Goal: Information Seeking & Learning: Learn about a topic

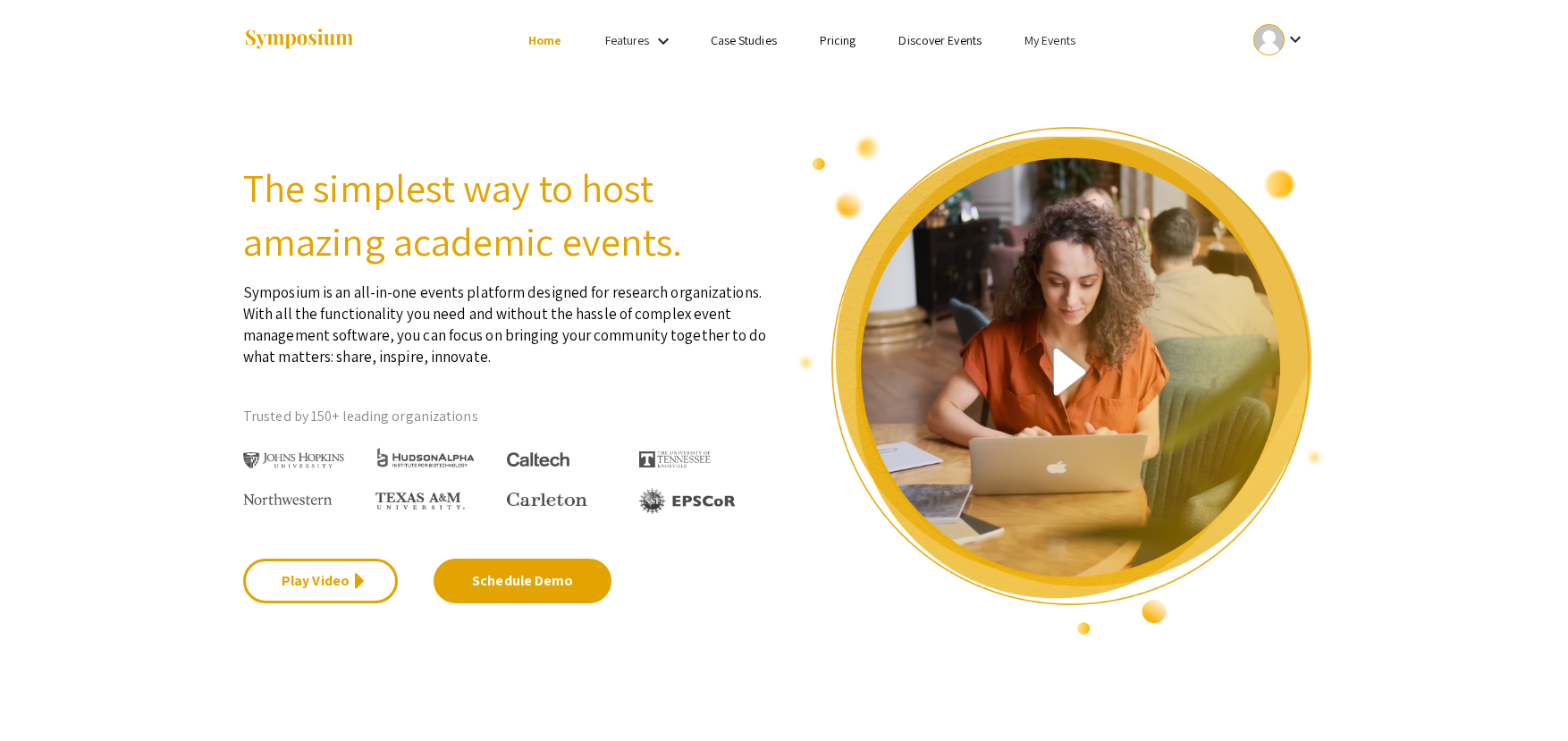
click at [1053, 46] on link "My Events" at bounding box center [1050, 40] width 51 height 16
click at [1059, 78] on button "Events I've organized" at bounding box center [1078, 79] width 153 height 43
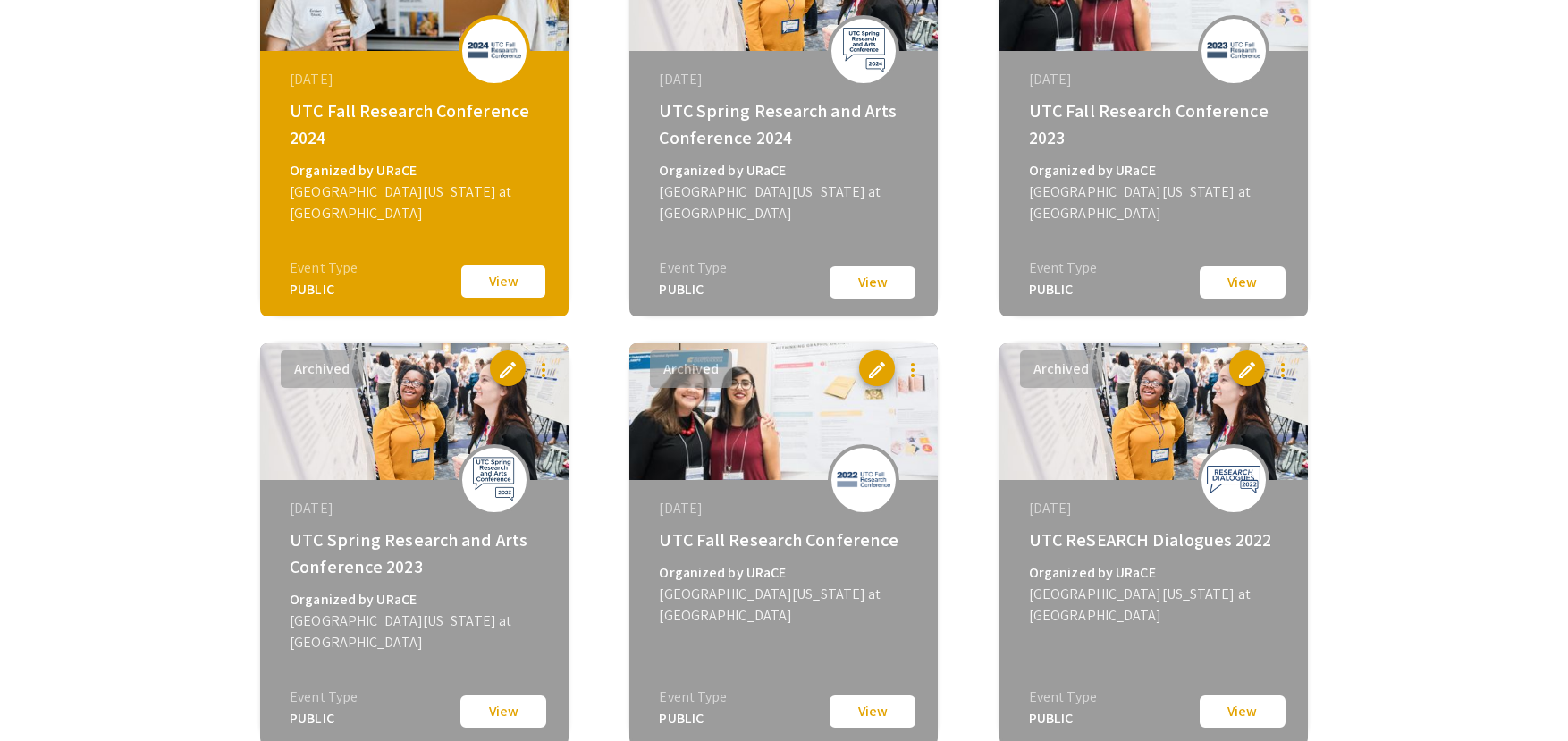
scroll to position [983, 0]
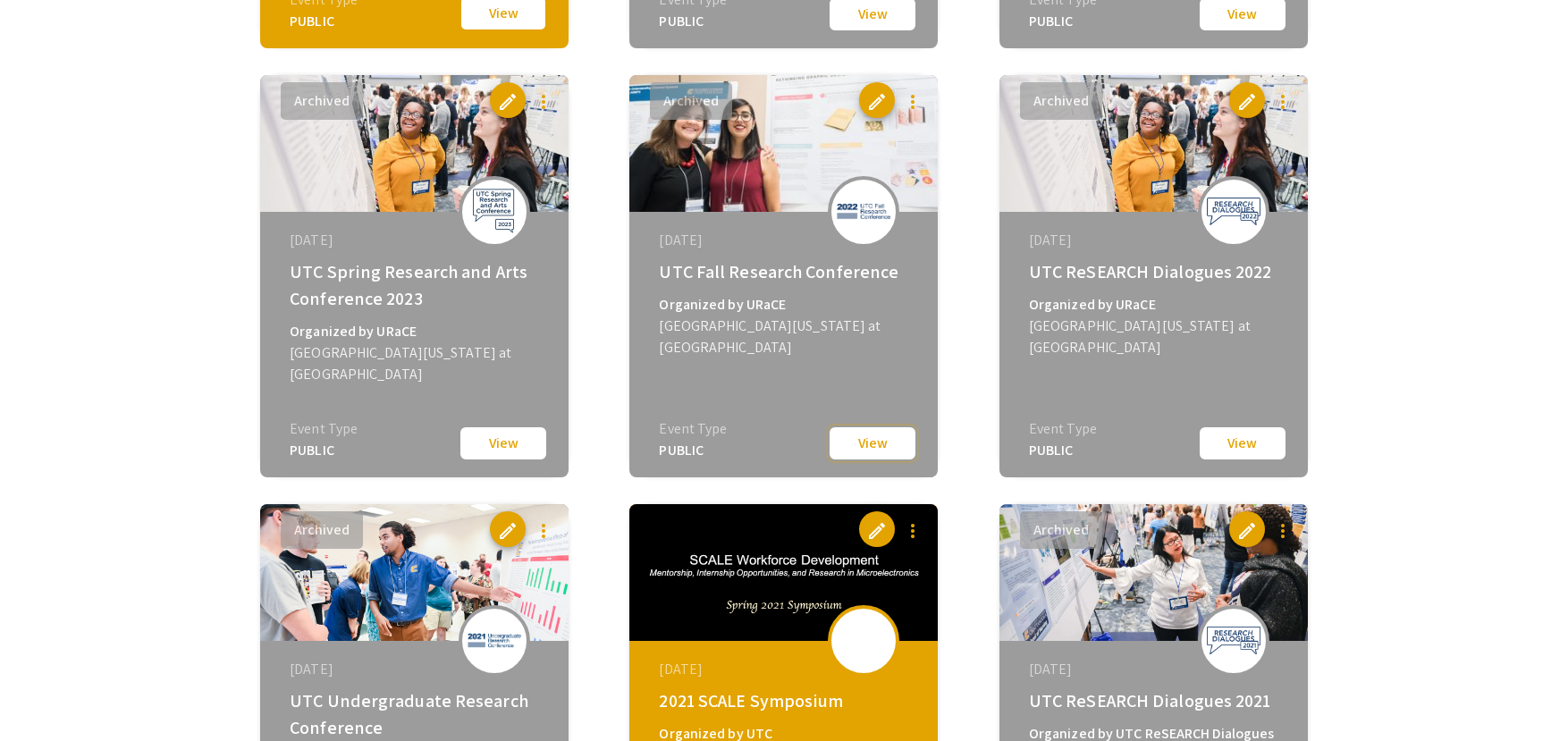
click at [868, 442] on button "View" at bounding box center [872, 442] width 89 height 36
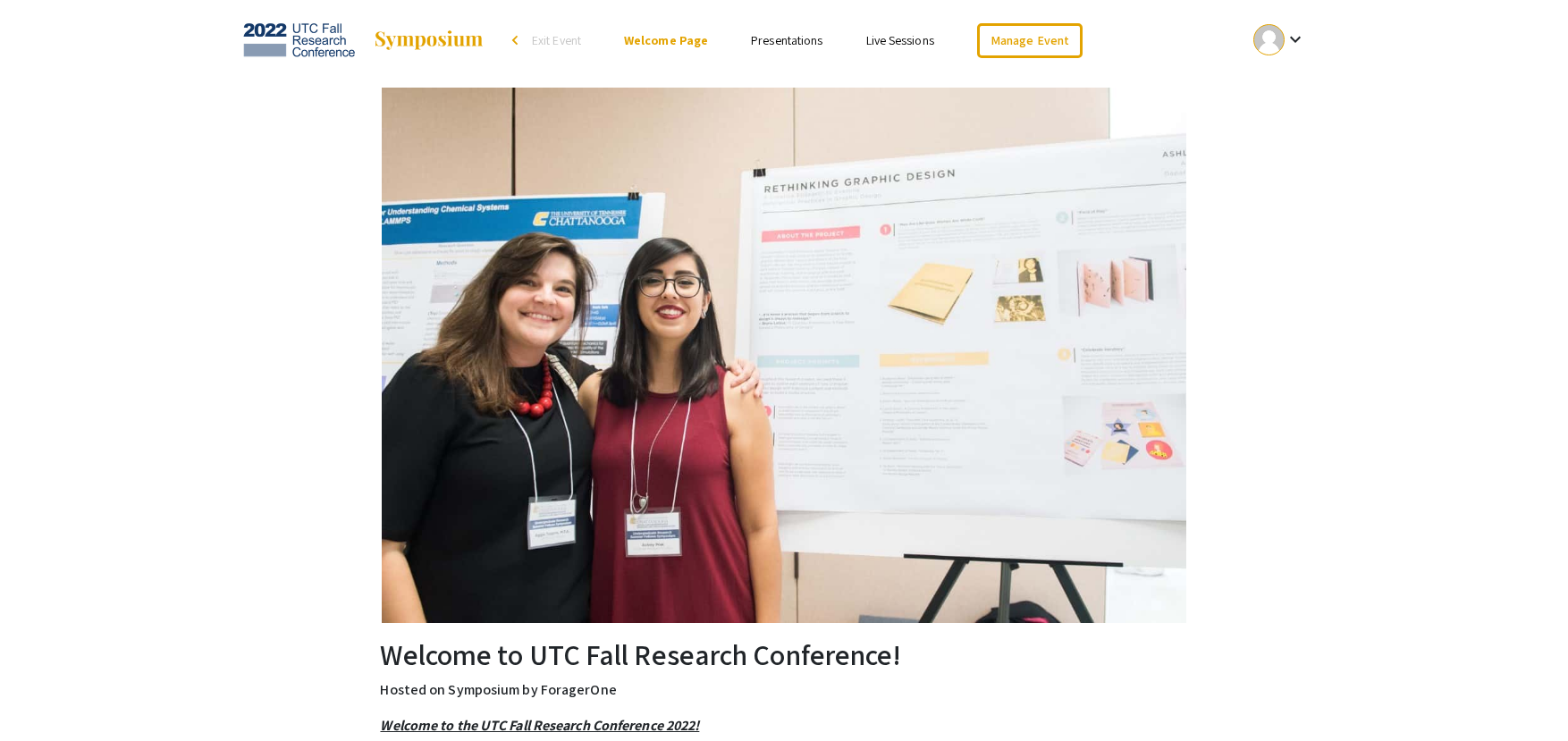
click at [803, 40] on link "Presentations" at bounding box center [786, 40] width 71 height 16
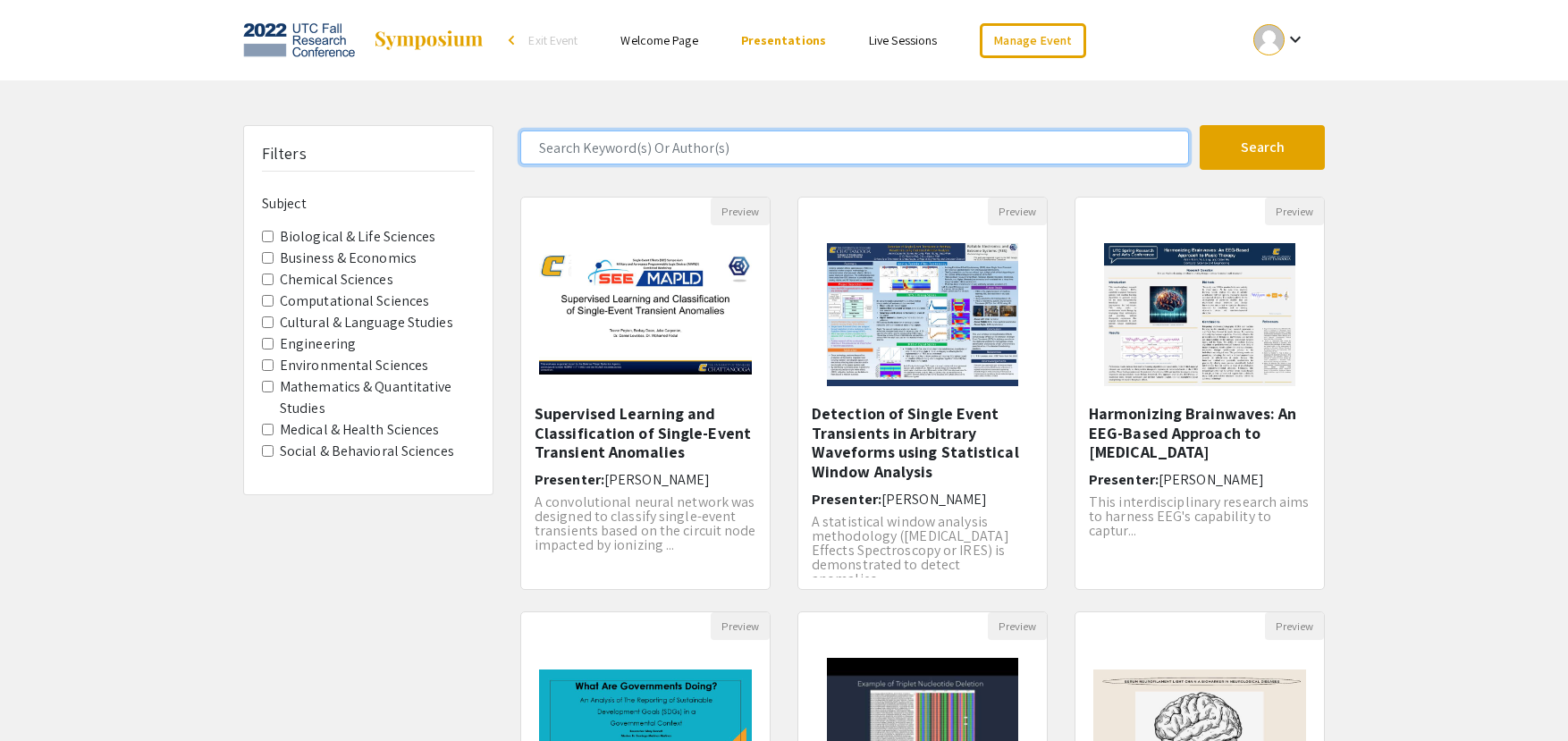
click at [702, 141] on input "Search Keyword(s) Or Author(s)" at bounding box center [854, 147] width 669 height 34
type input "[PERSON_NAME]"
click at [1200, 125] on button "Search" at bounding box center [1262, 148] width 125 height 45
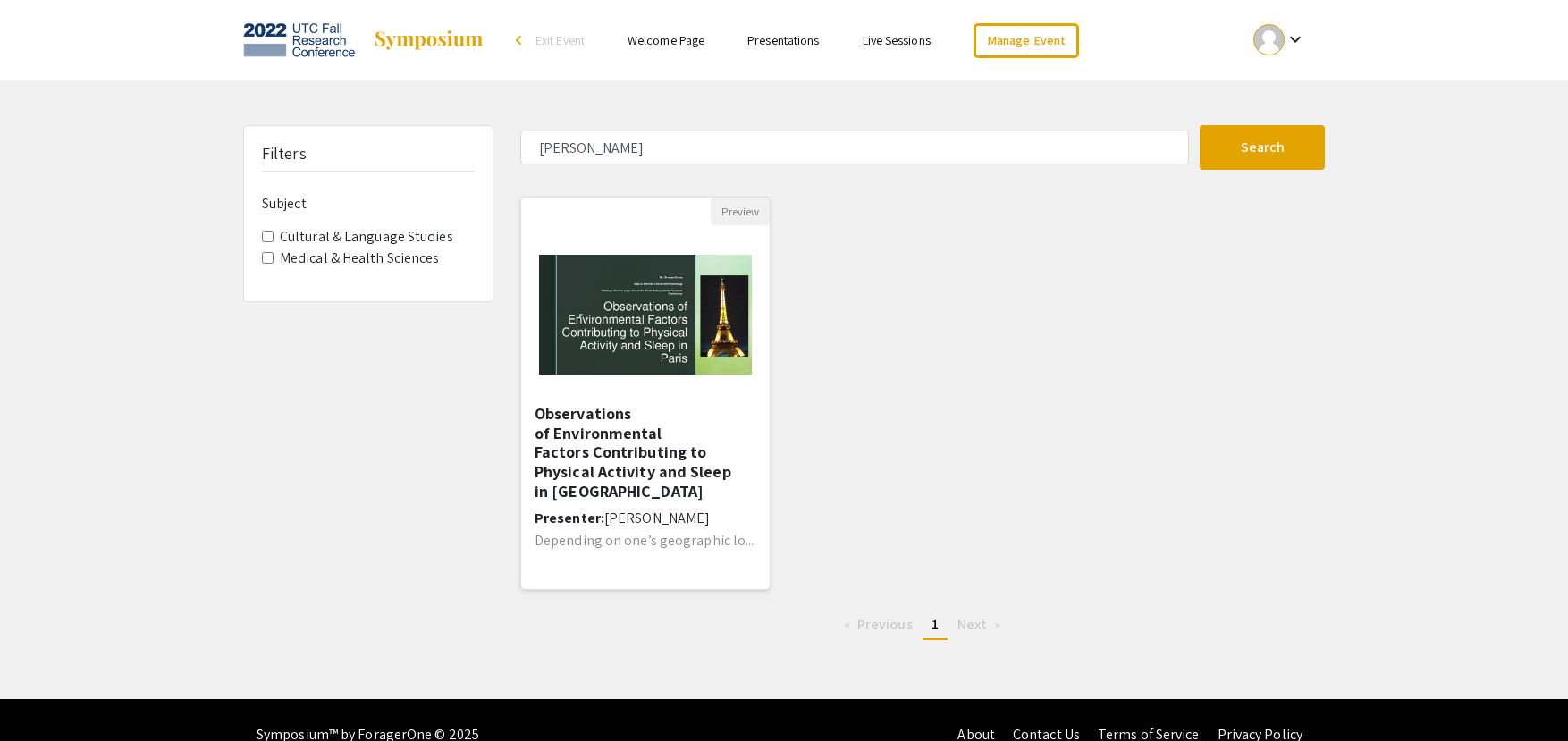
click at [641, 348] on img at bounding box center [645, 314] width 249 height 156
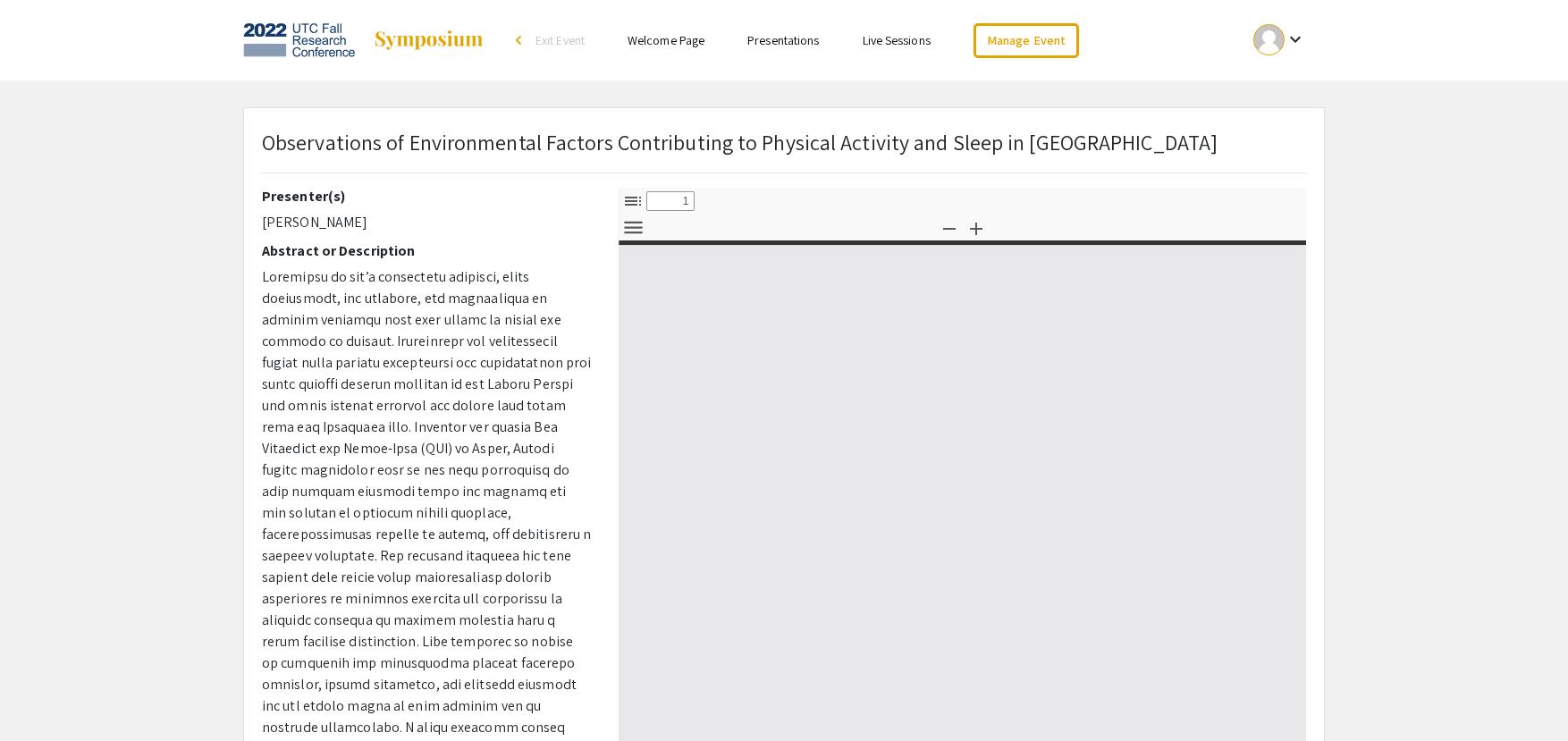
select select "custom"
type input "0"
select select "custom"
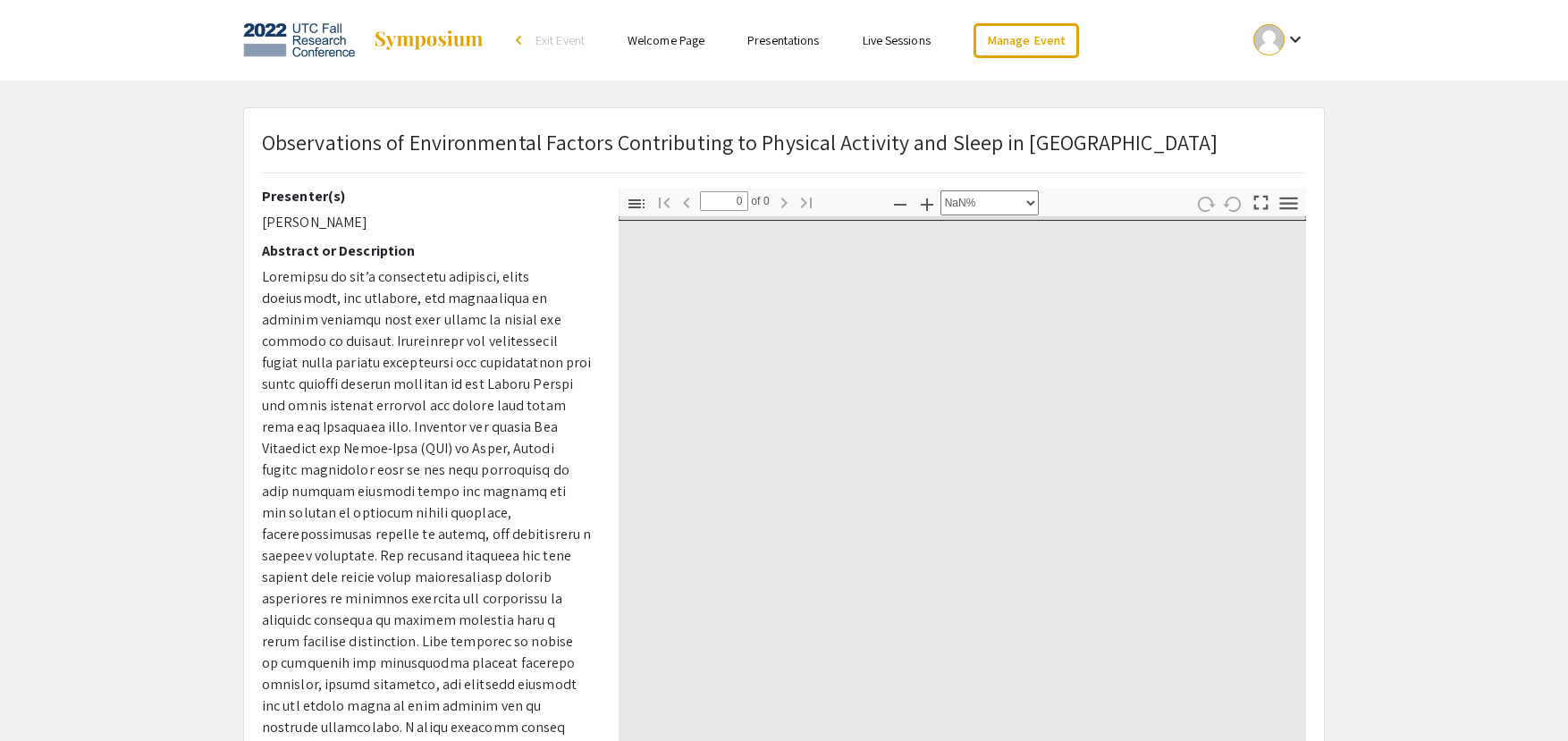
type input "1"
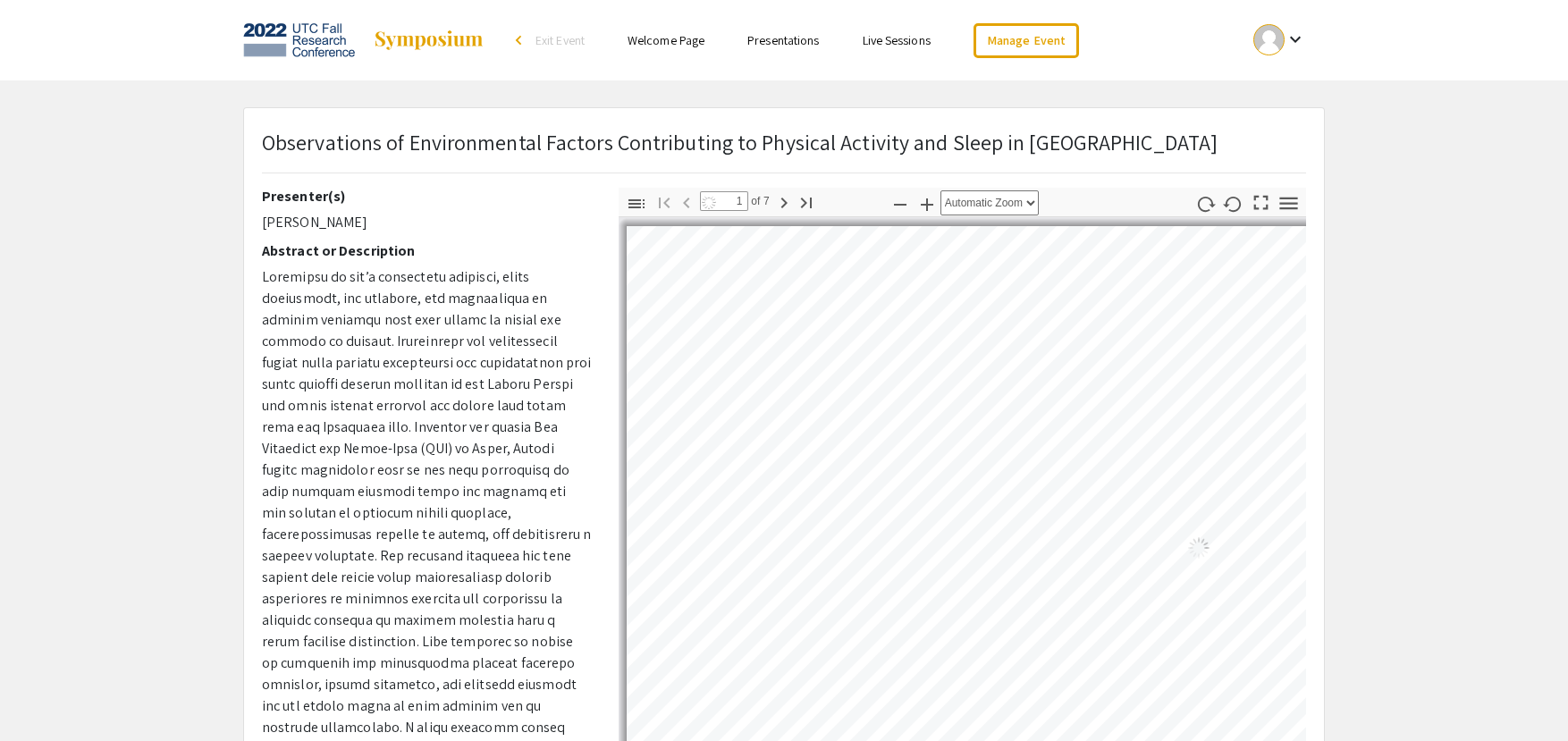
select select "auto"
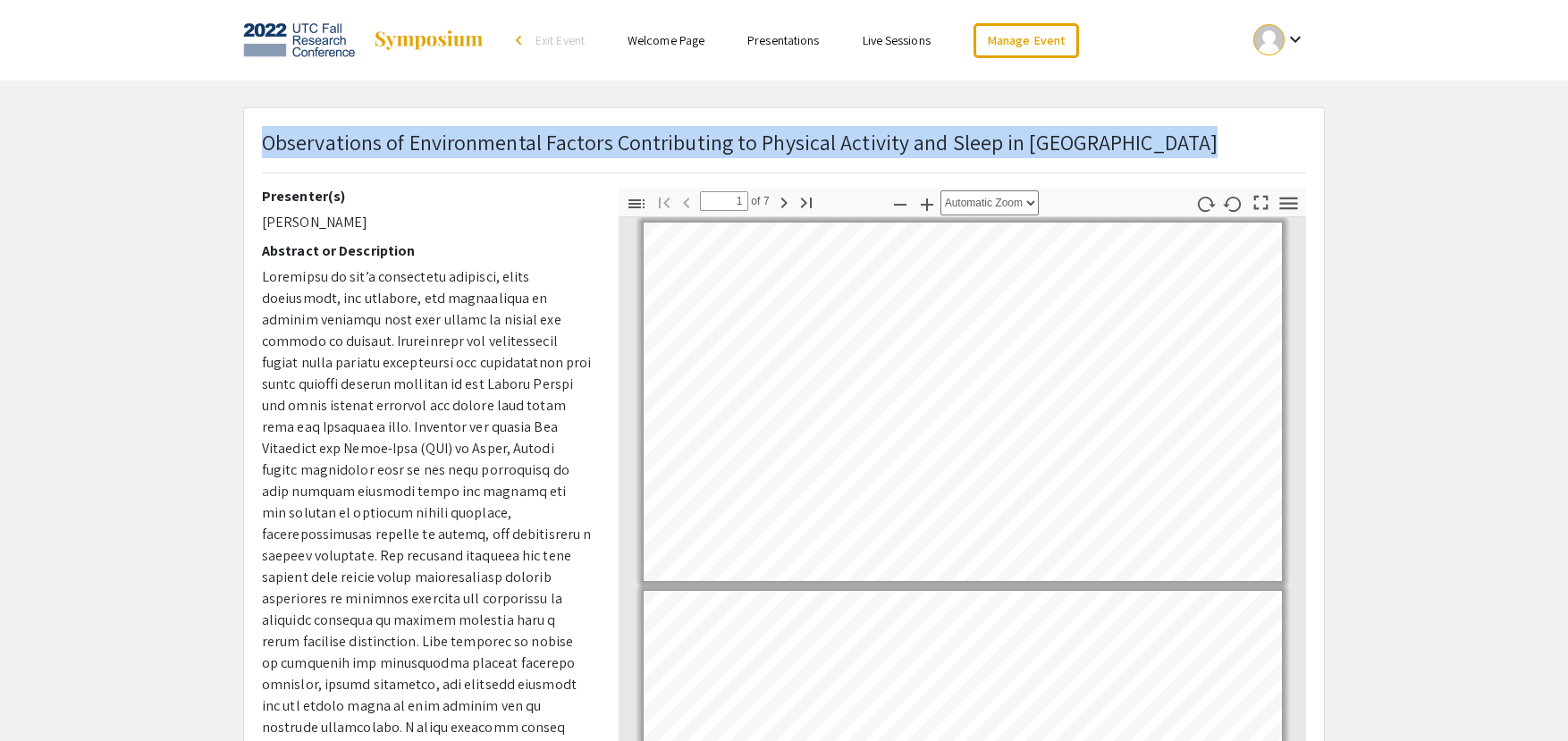
drag, startPoint x: 1083, startPoint y: 147, endPoint x: 263, endPoint y: 136, distance: 820.1
click at [263, 136] on div "Observations of Environmental Factors Contributing to Physical Activity and Sle…" at bounding box center [784, 157] width 1070 height 62
copy p "Observations of Environmental Factors Contributing to Physical Activity and Sle…"
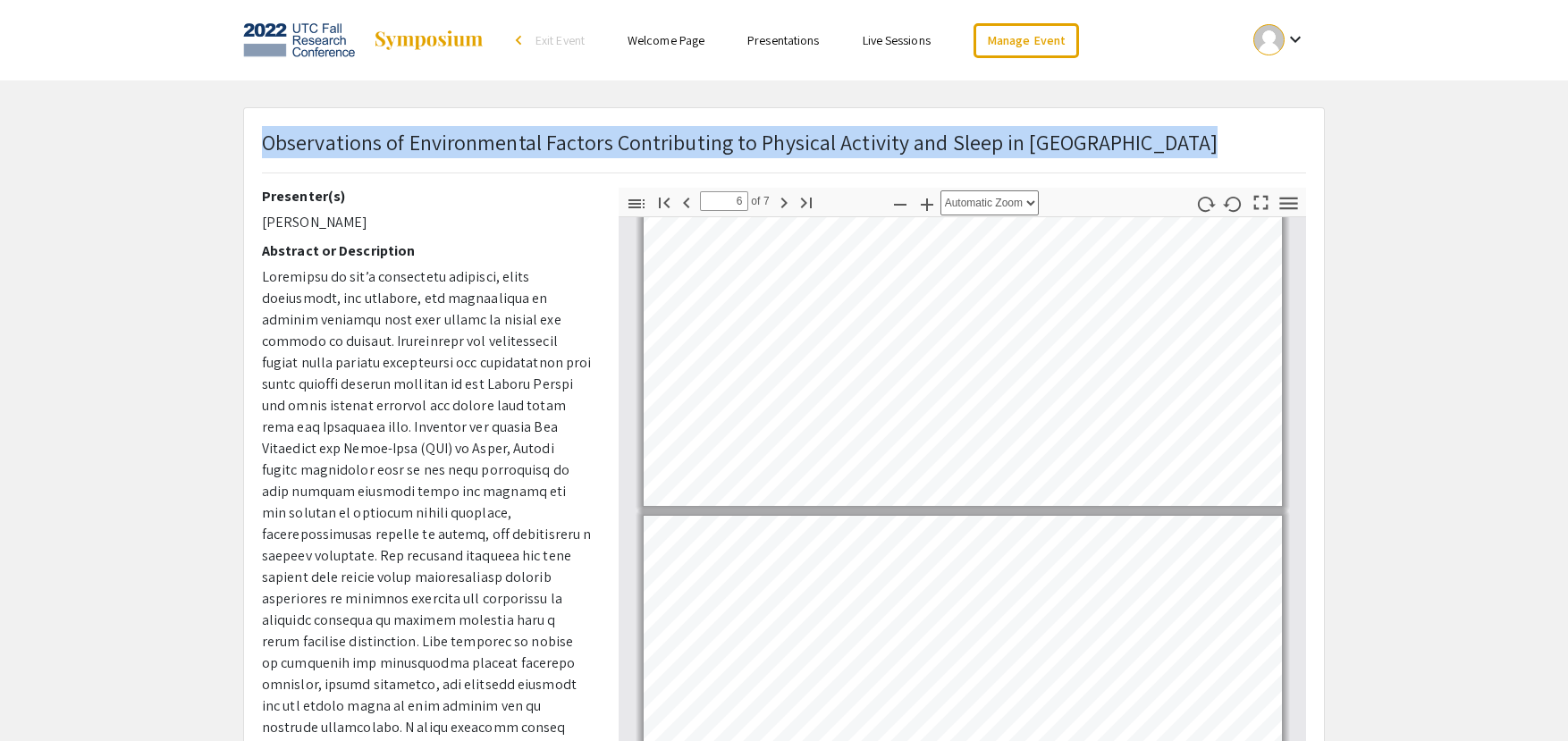
type input "7"
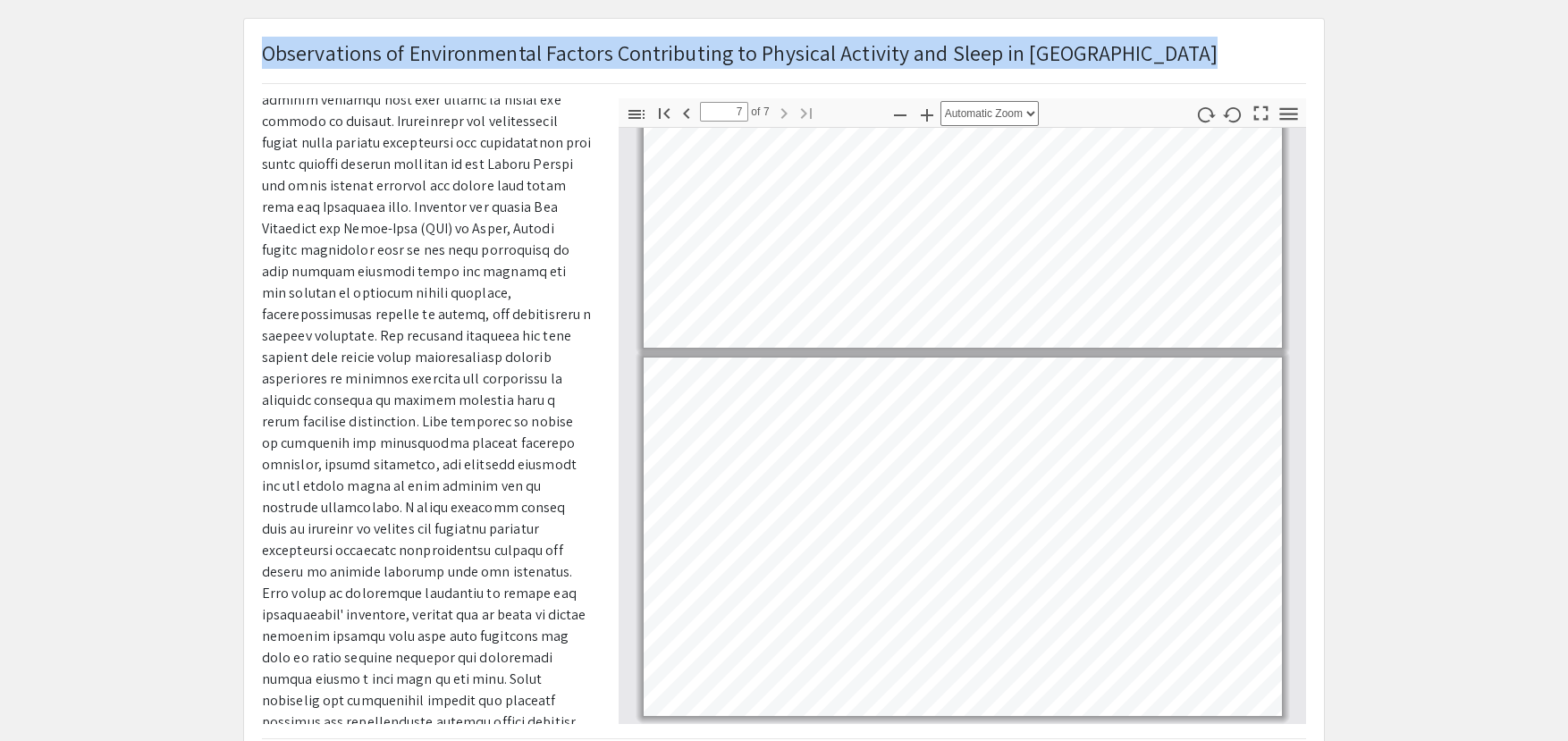
scroll to position [0, 0]
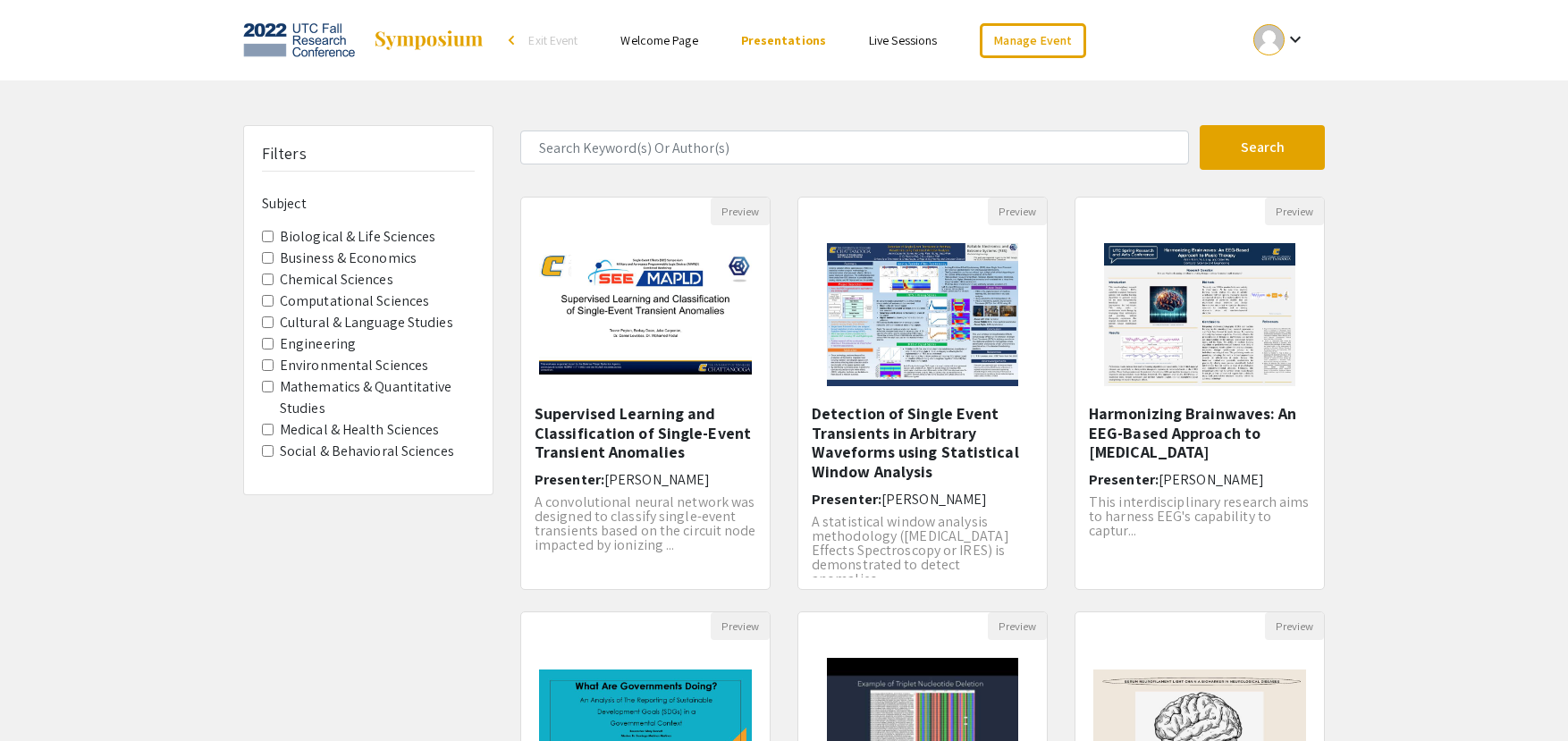
click at [316, 36] on img at bounding box center [299, 40] width 112 height 45
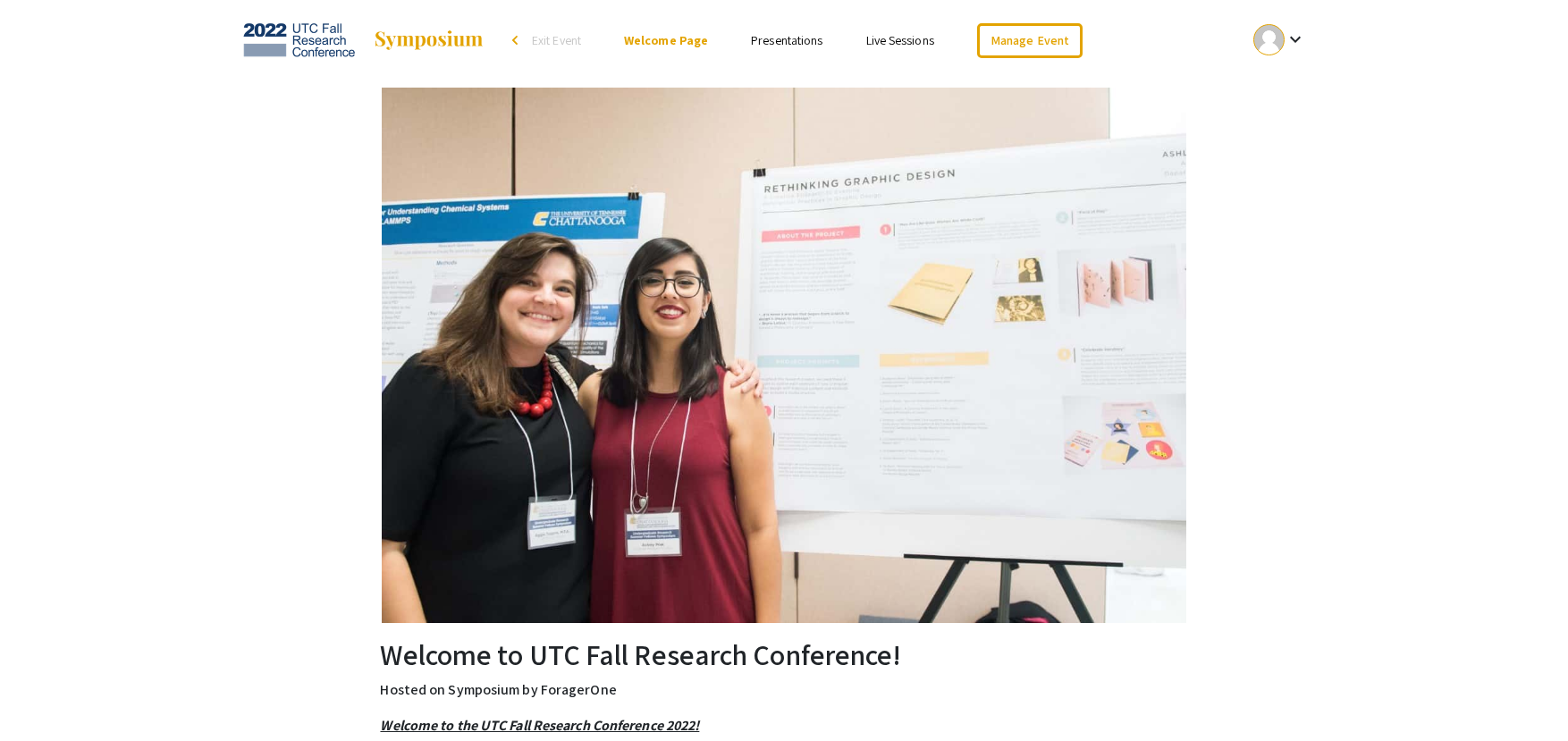
click at [401, 34] on img at bounding box center [429, 40] width 112 height 22
click at [404, 40] on img at bounding box center [429, 40] width 112 height 22
click at [548, 36] on span "Exit Event" at bounding box center [556, 40] width 49 height 16
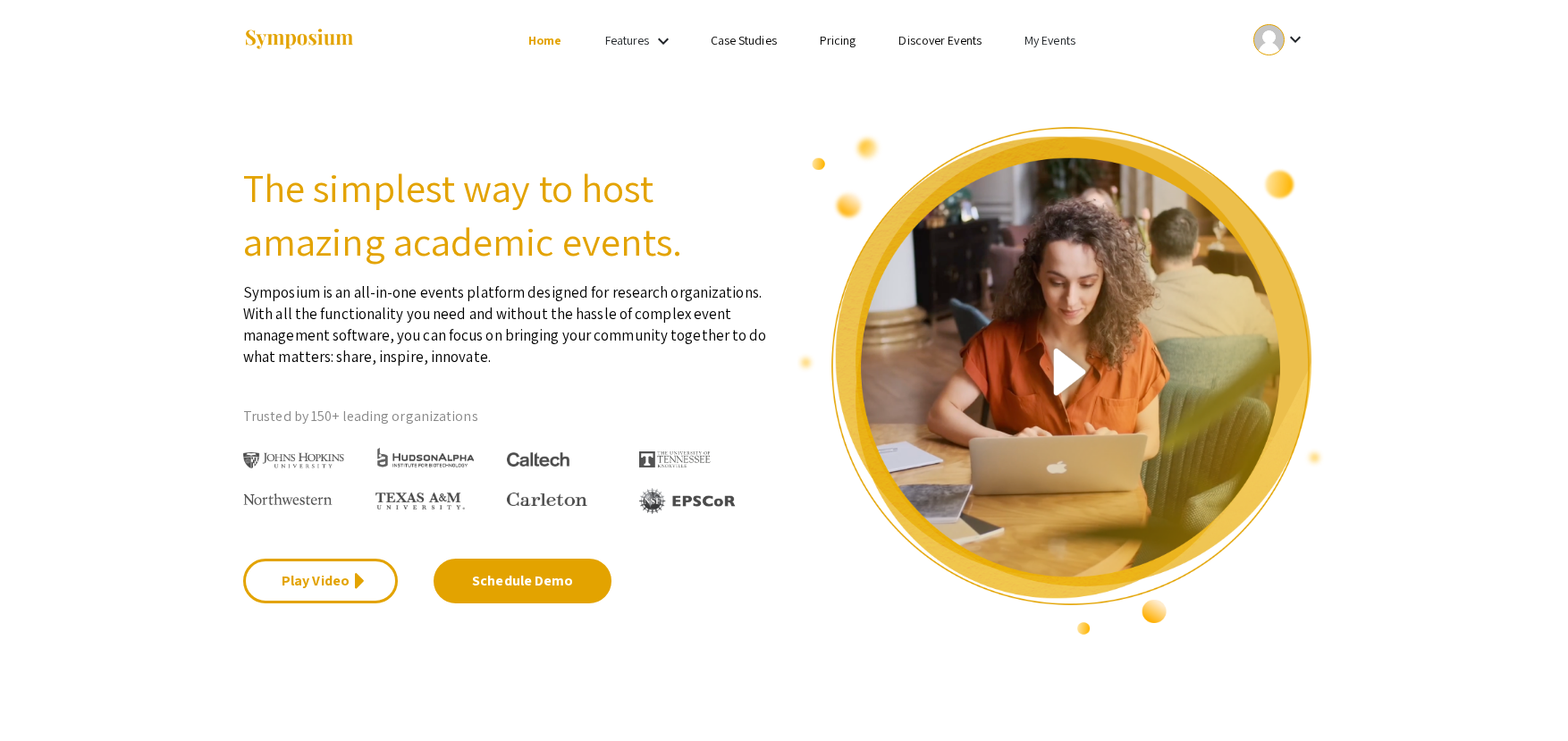
click at [1058, 38] on link "My Events" at bounding box center [1050, 40] width 51 height 16
click at [1064, 82] on button "Events I've organized" at bounding box center [1078, 79] width 153 height 43
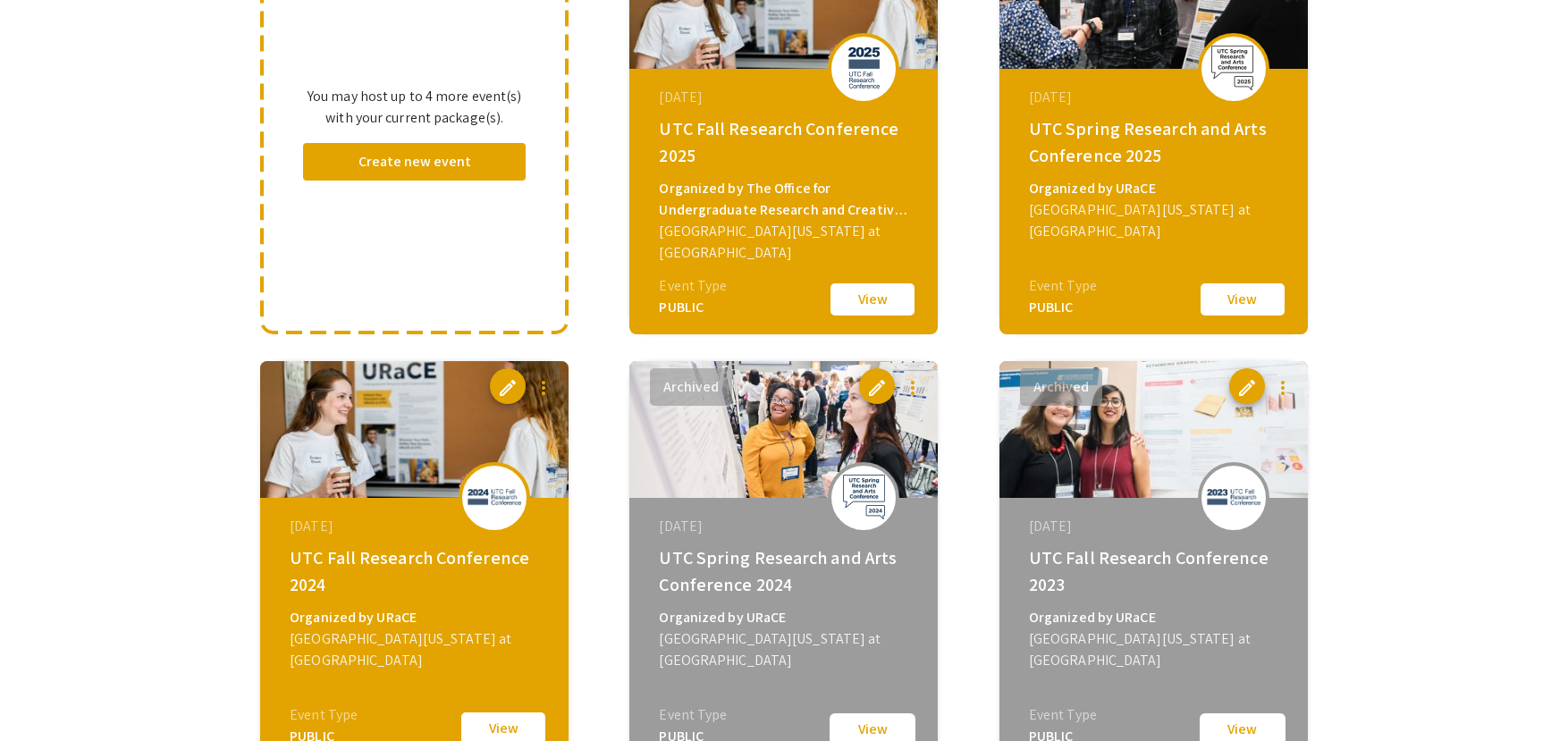
scroll to position [804, 0]
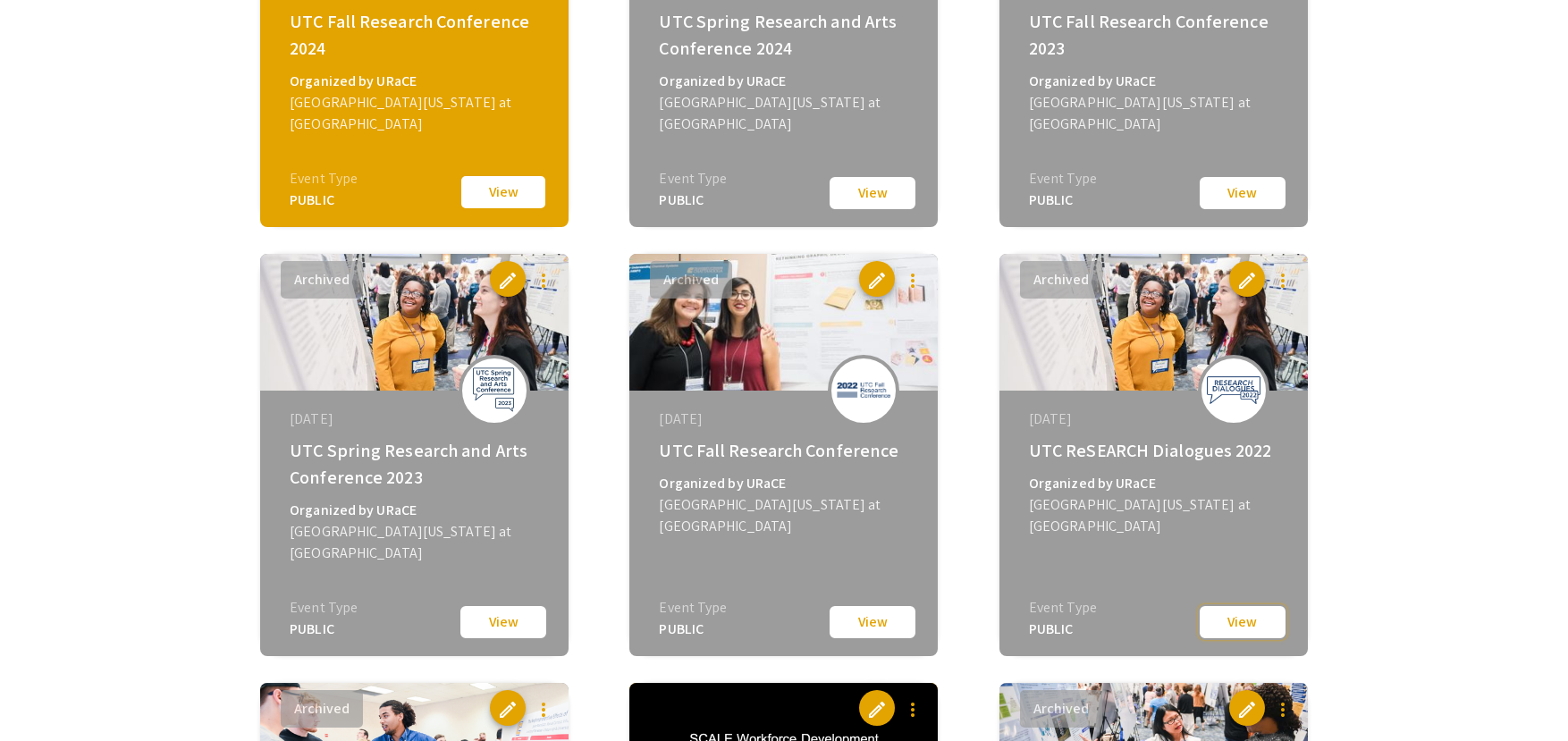
click at [1254, 624] on button "View" at bounding box center [1242, 622] width 89 height 36
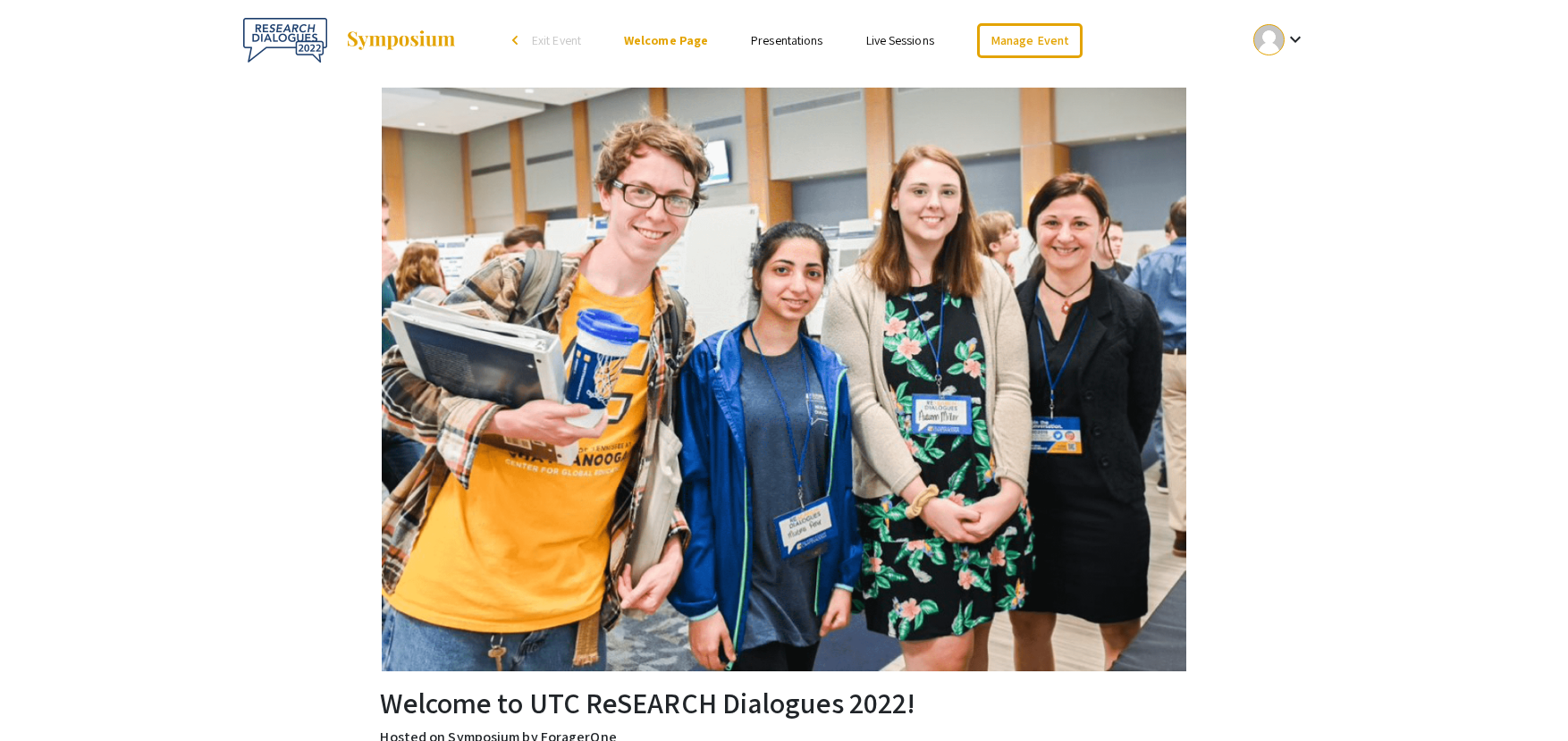
click at [800, 36] on link "Presentations" at bounding box center [786, 40] width 71 height 16
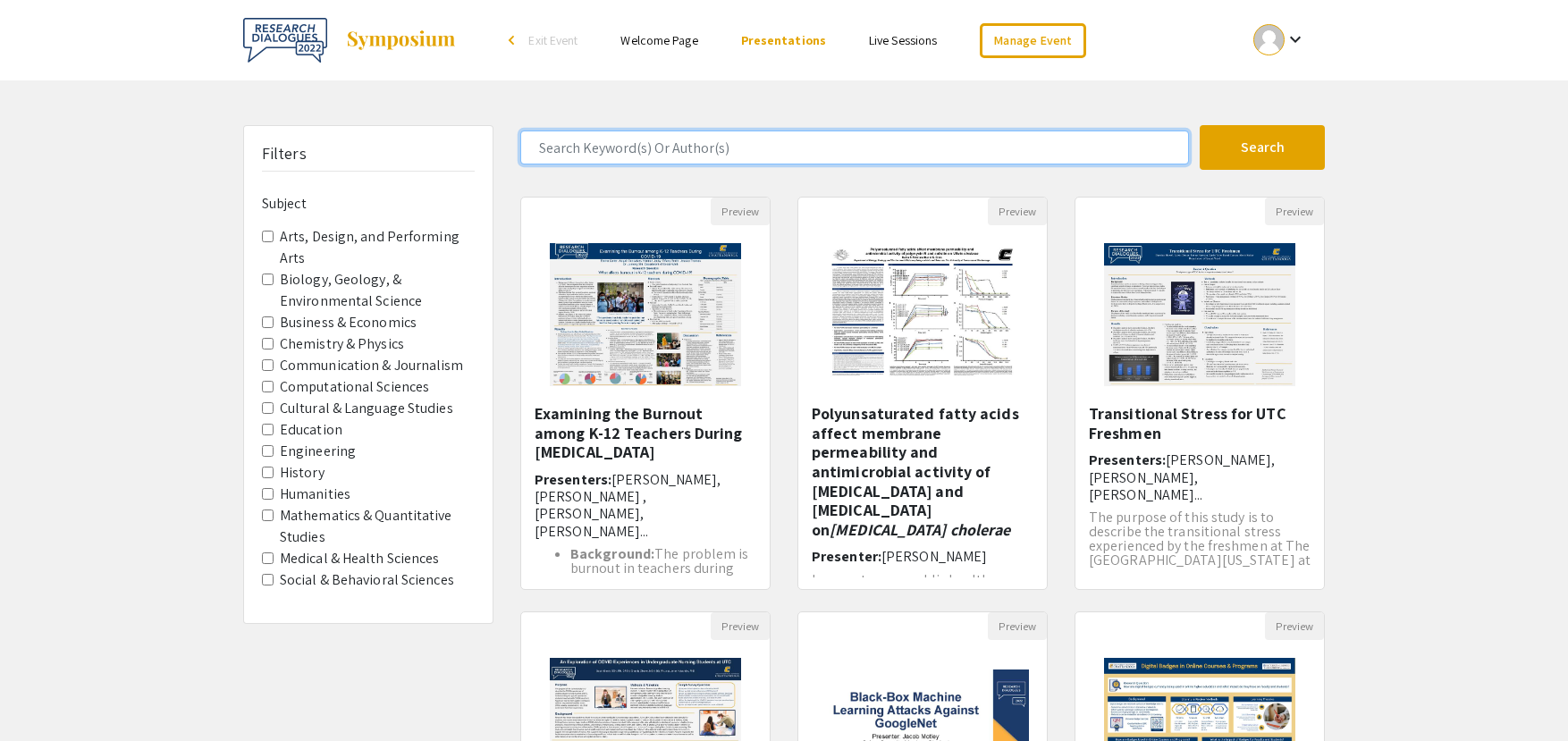
click at [781, 145] on input "Search Keyword(s) Or Author(s)" at bounding box center [854, 147] width 669 height 34
type input "[PERSON_NAME]"
click at [1200, 125] on button "Search" at bounding box center [1262, 148] width 125 height 45
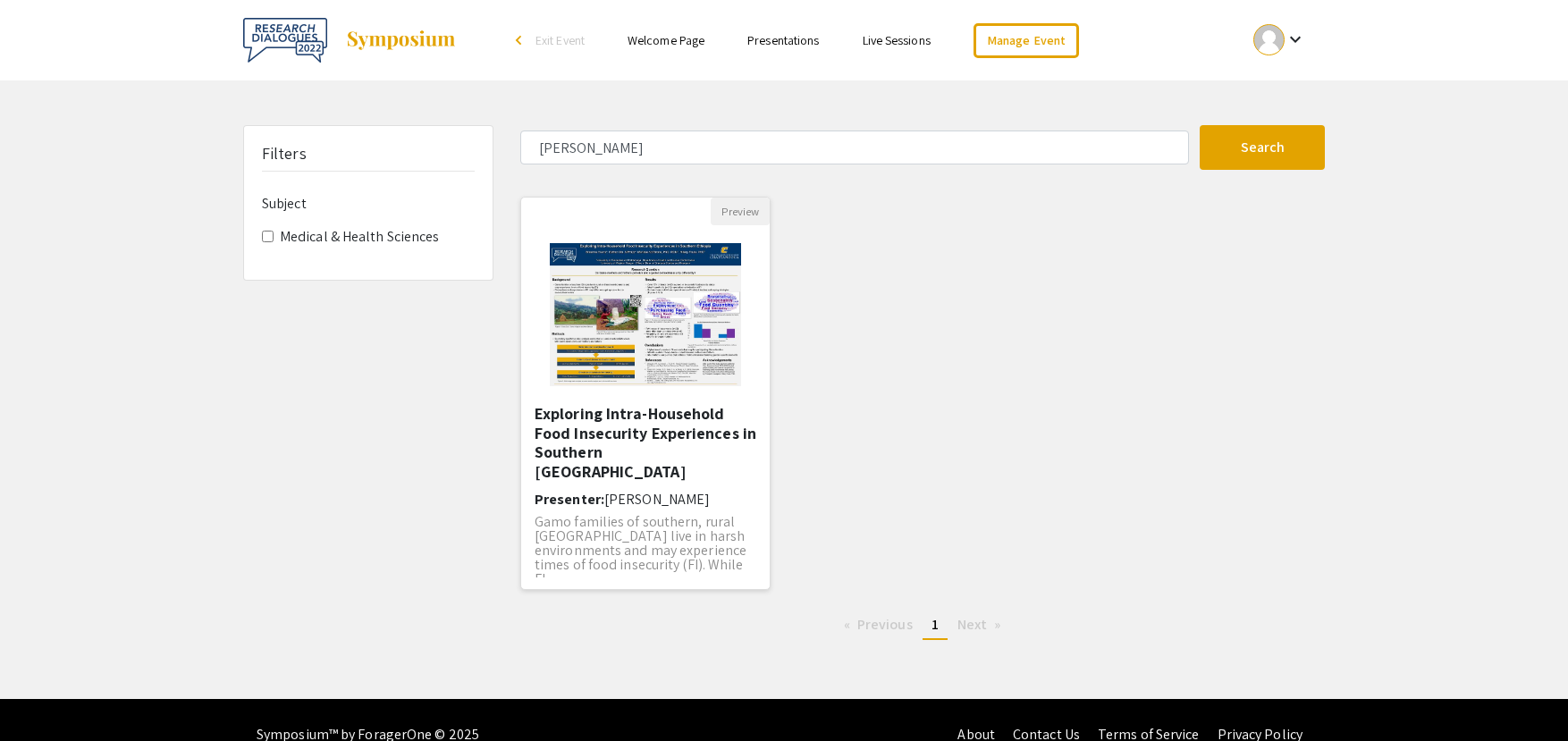
click at [706, 319] on img "Open Presentation <p>Exploring Intra-Household Food Insecurity Experiences in S…" at bounding box center [644, 314] width 226 height 179
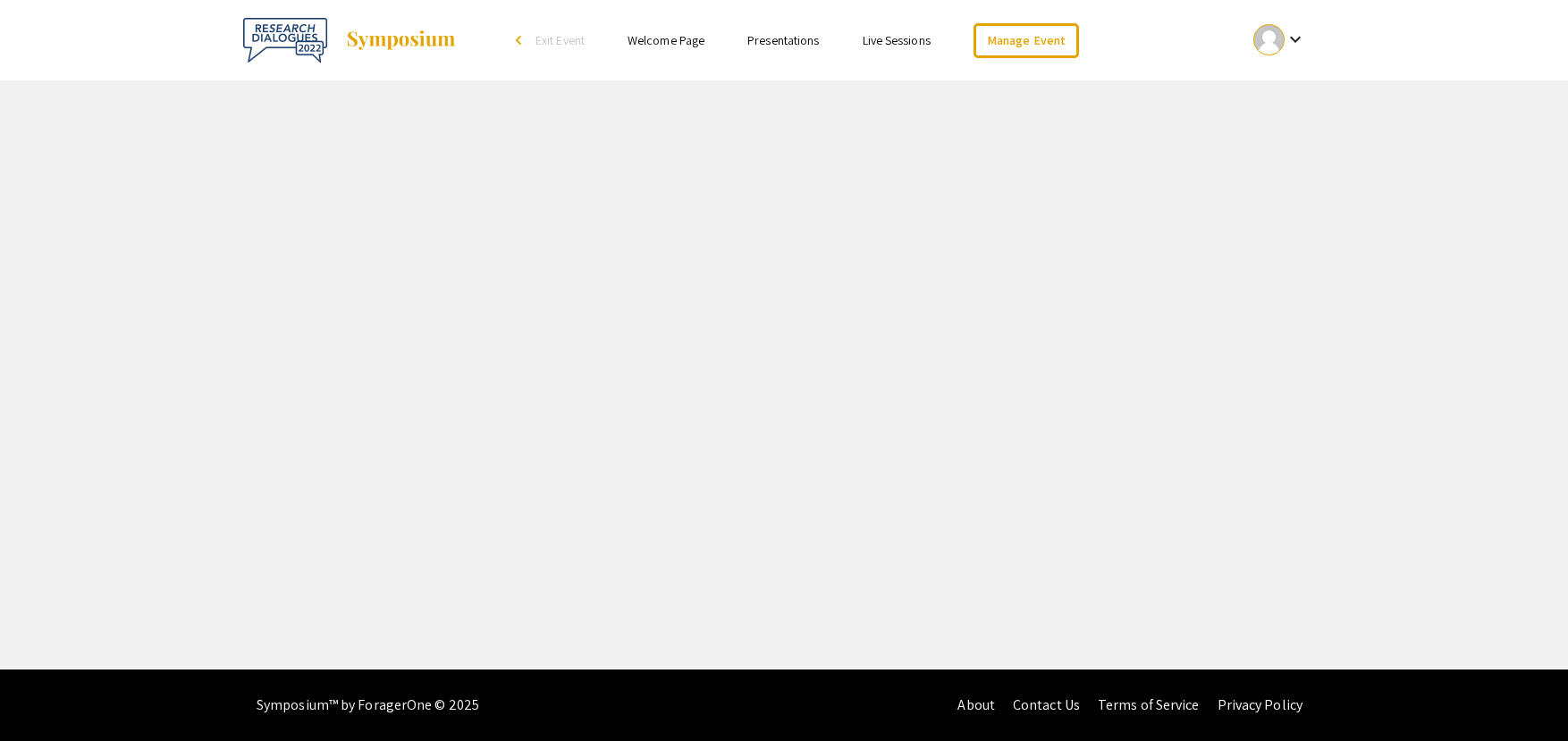
select select "custom"
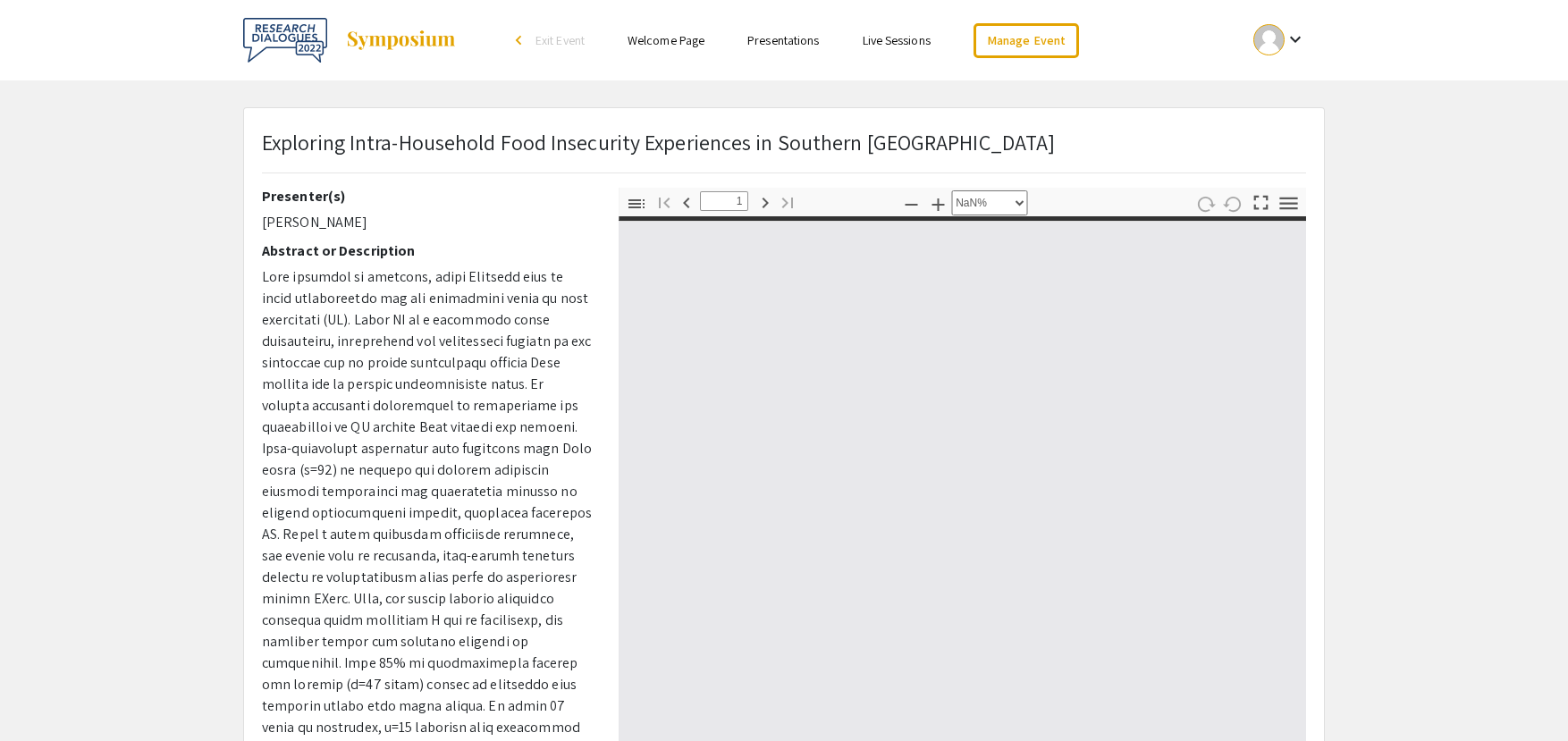
type input "0"
select select "auto"
type input "1"
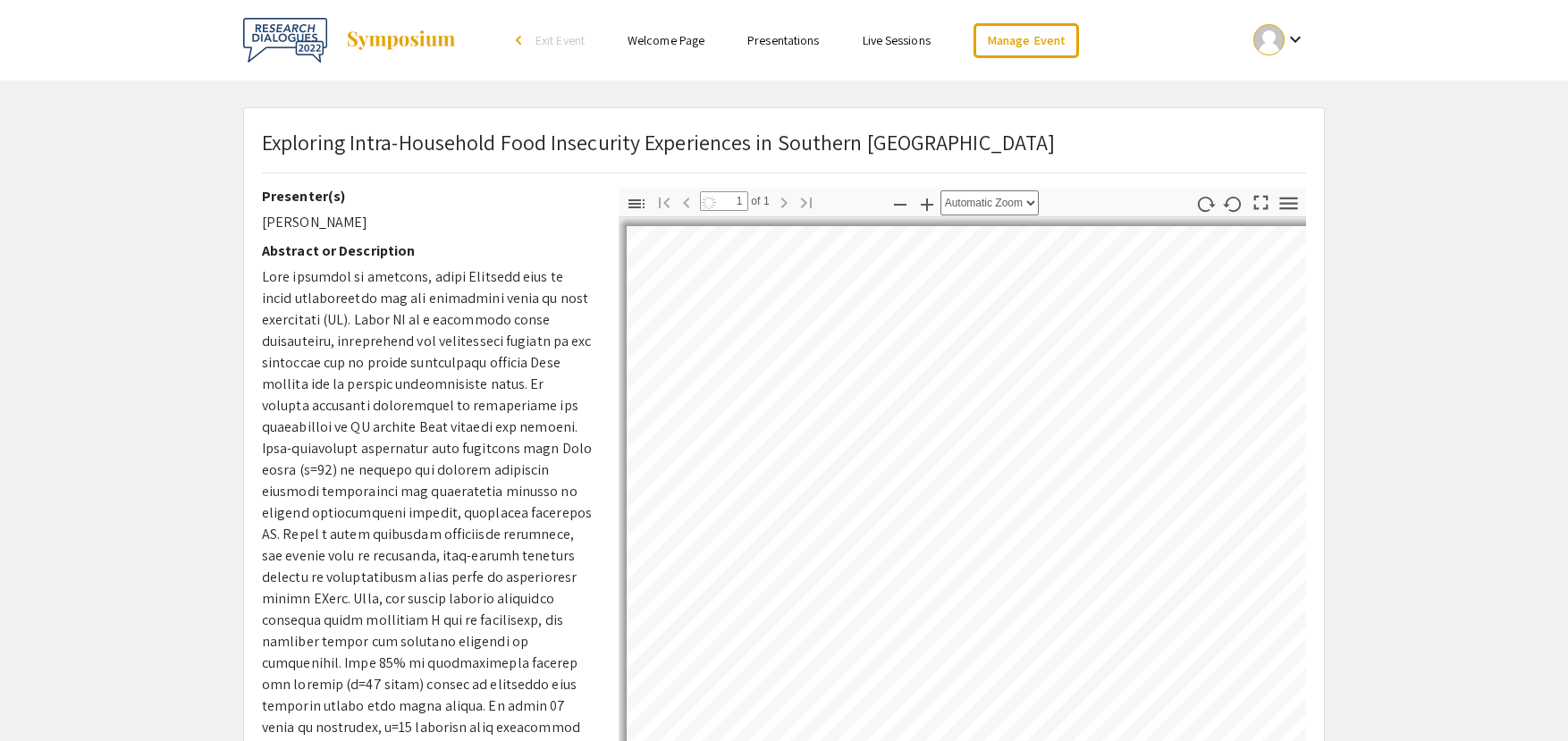
select select "auto"
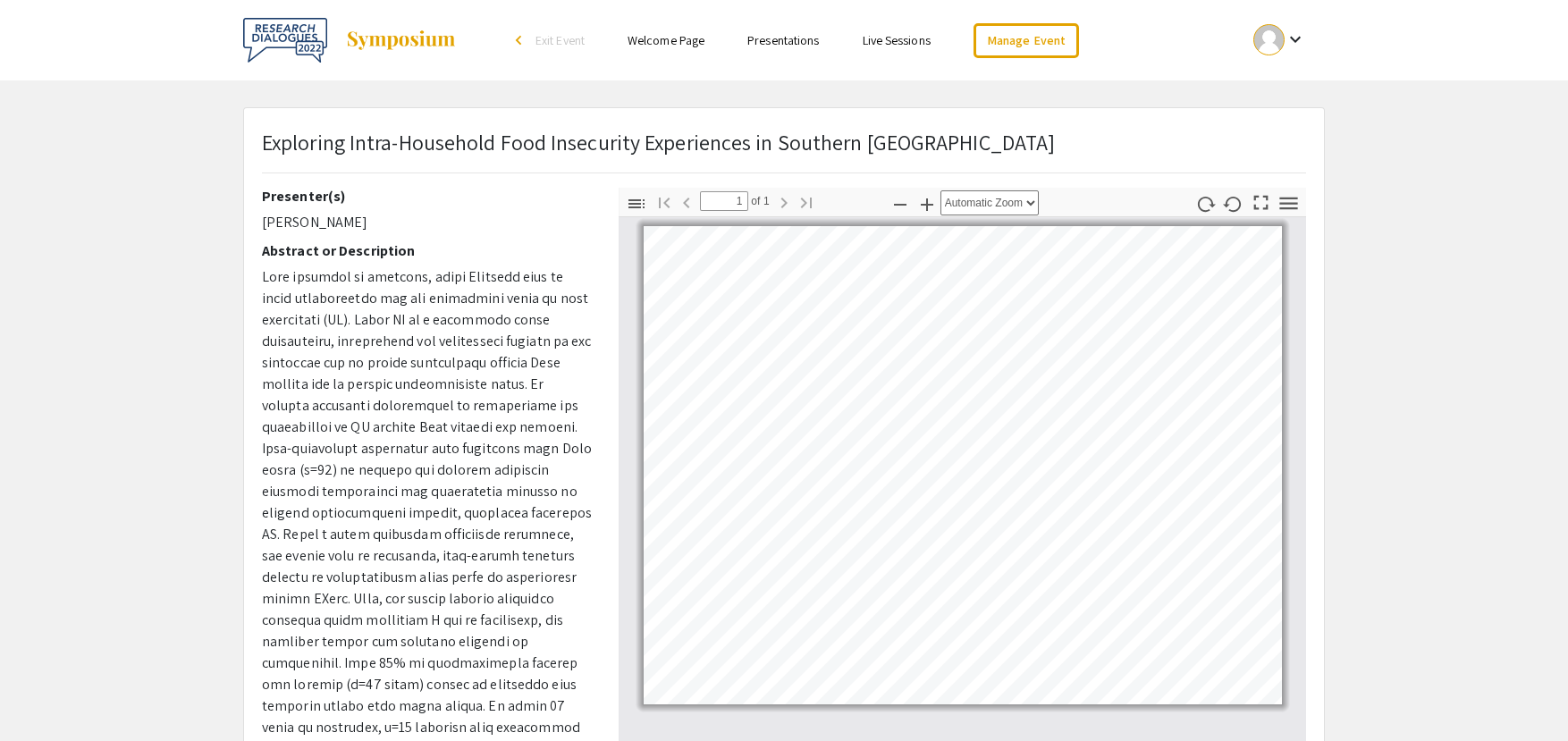
click at [948, 142] on div "Exploring Intra-Household Food Insecurity Experiences in Southern [GEOGRAPHIC_D…" at bounding box center [784, 157] width 1070 height 62
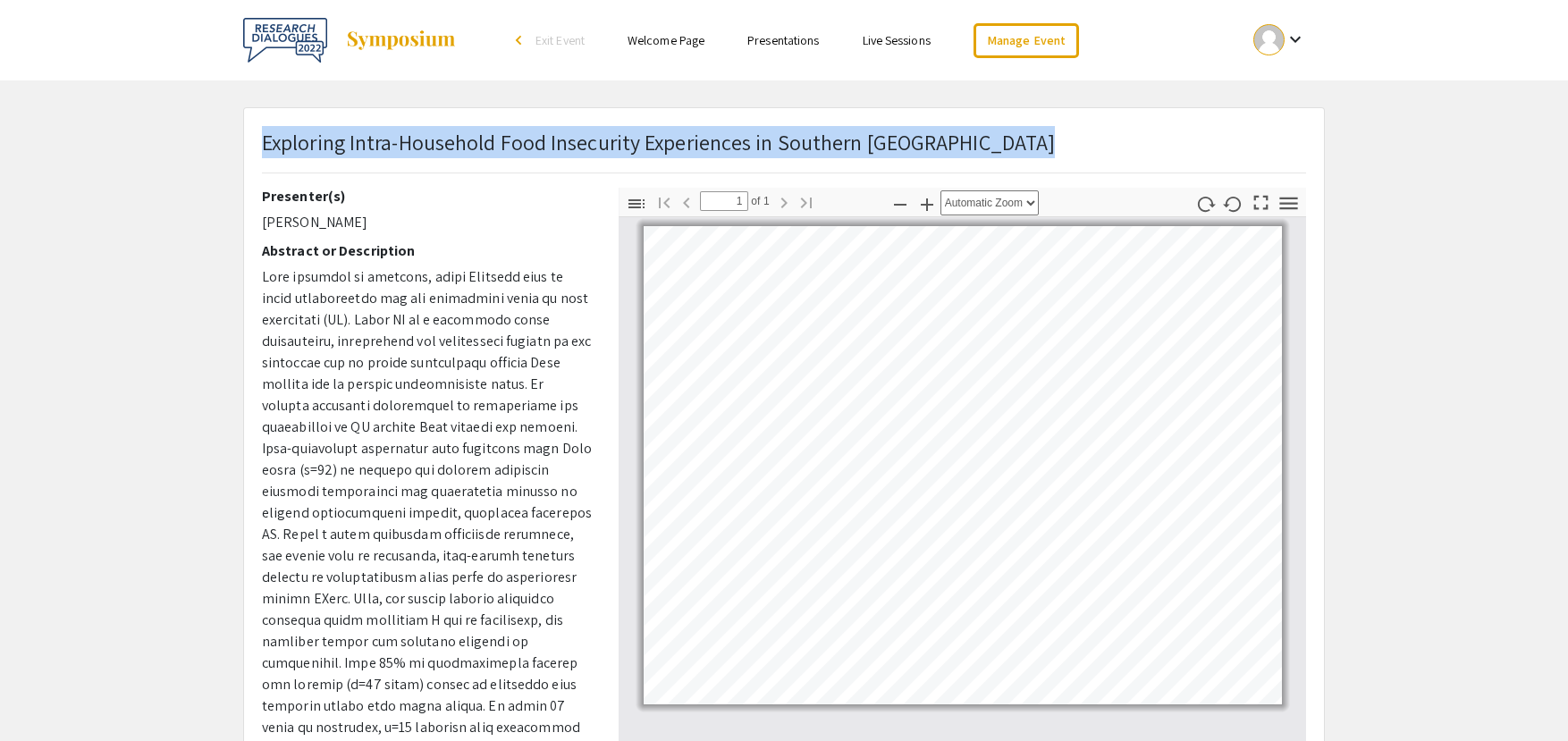
drag, startPoint x: 945, startPoint y: 145, endPoint x: 265, endPoint y: 136, distance: 680.1
click at [265, 136] on div "Exploring Intra-Household Food Insecurity Experiences in Southern [GEOGRAPHIC_D…" at bounding box center [784, 157] width 1070 height 62
copy p "Exploring Intra-Household Food Insecurity Experiences in Southern [GEOGRAPHIC_D…"
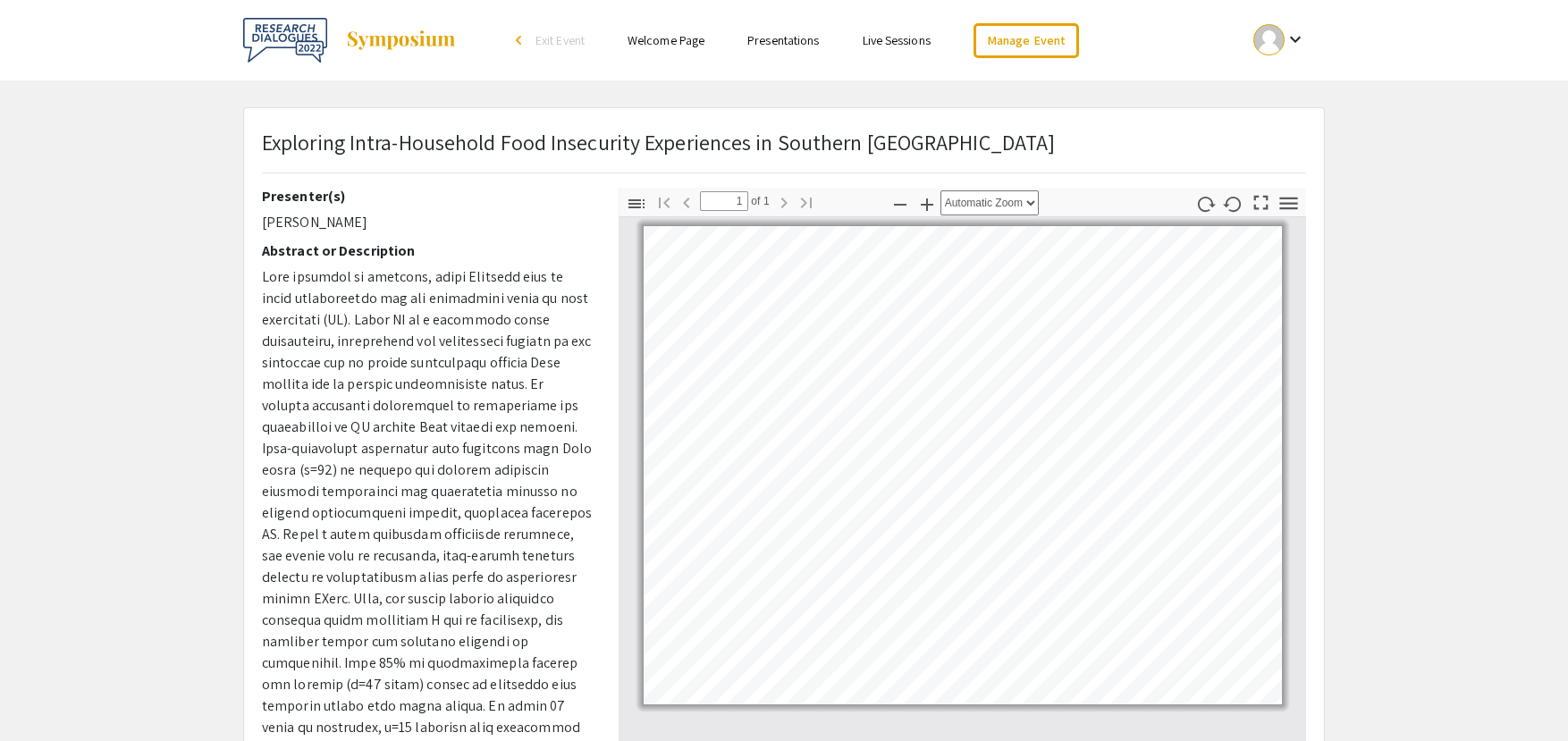
click at [1359, 275] on app-presentation "Exploring Intra-Household Food Insecurity Experiences in Southern [GEOGRAPHIC_D…" at bounding box center [784, 559] width 1568 height 903
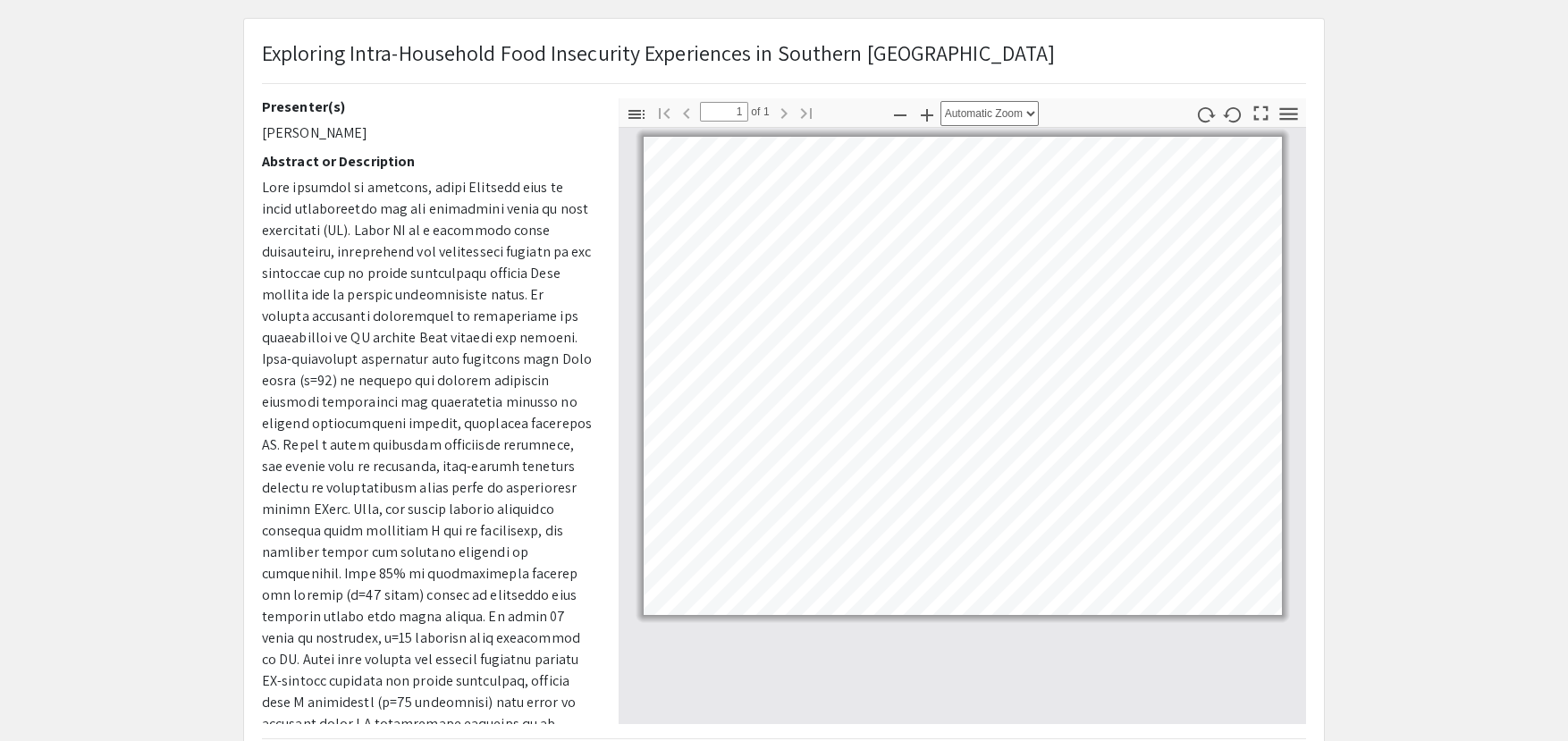
scroll to position [179, 0]
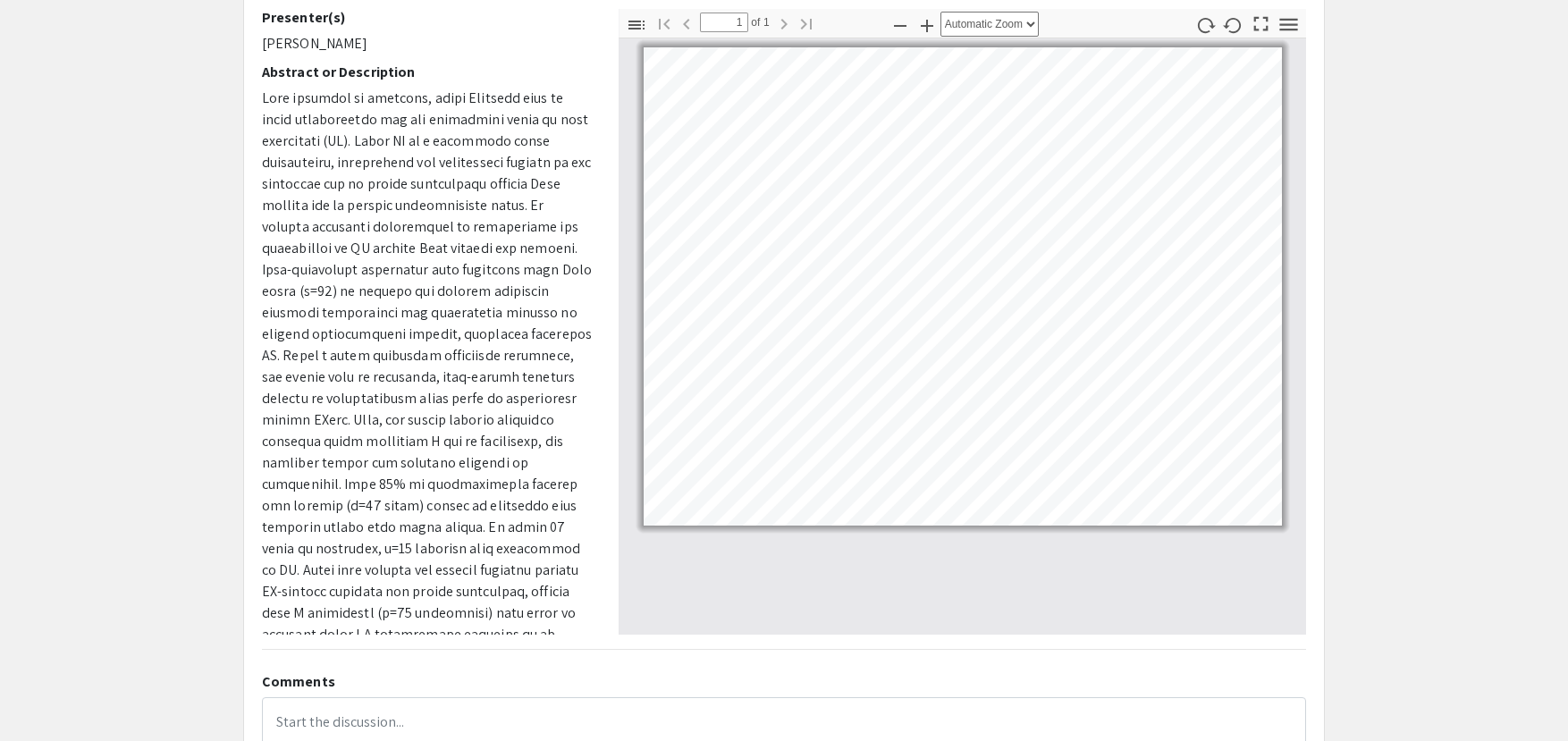
click at [446, 280] on p at bounding box center [426, 430] width 330 height 686
click at [517, 287] on p at bounding box center [426, 430] width 330 height 686
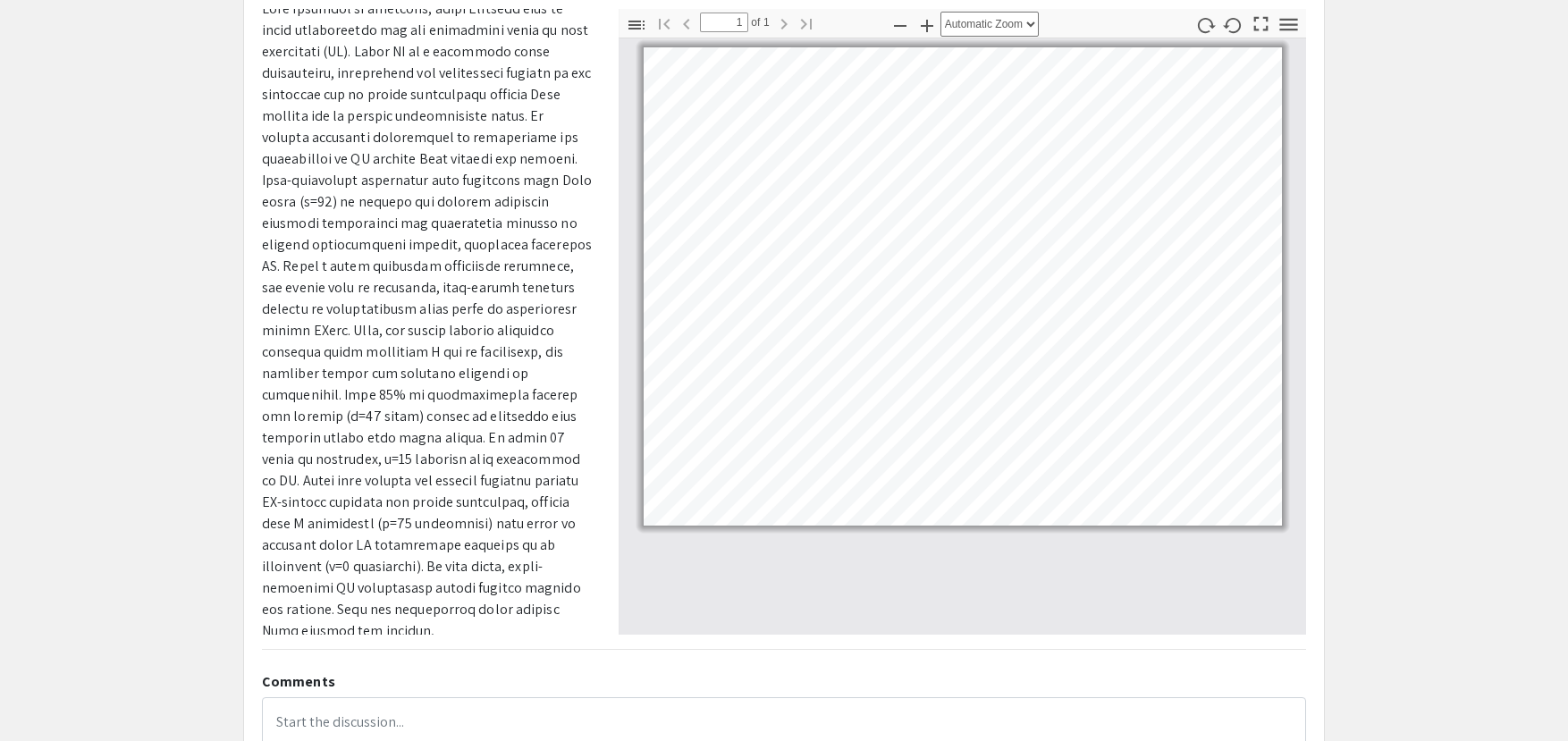
scroll to position [0, 0]
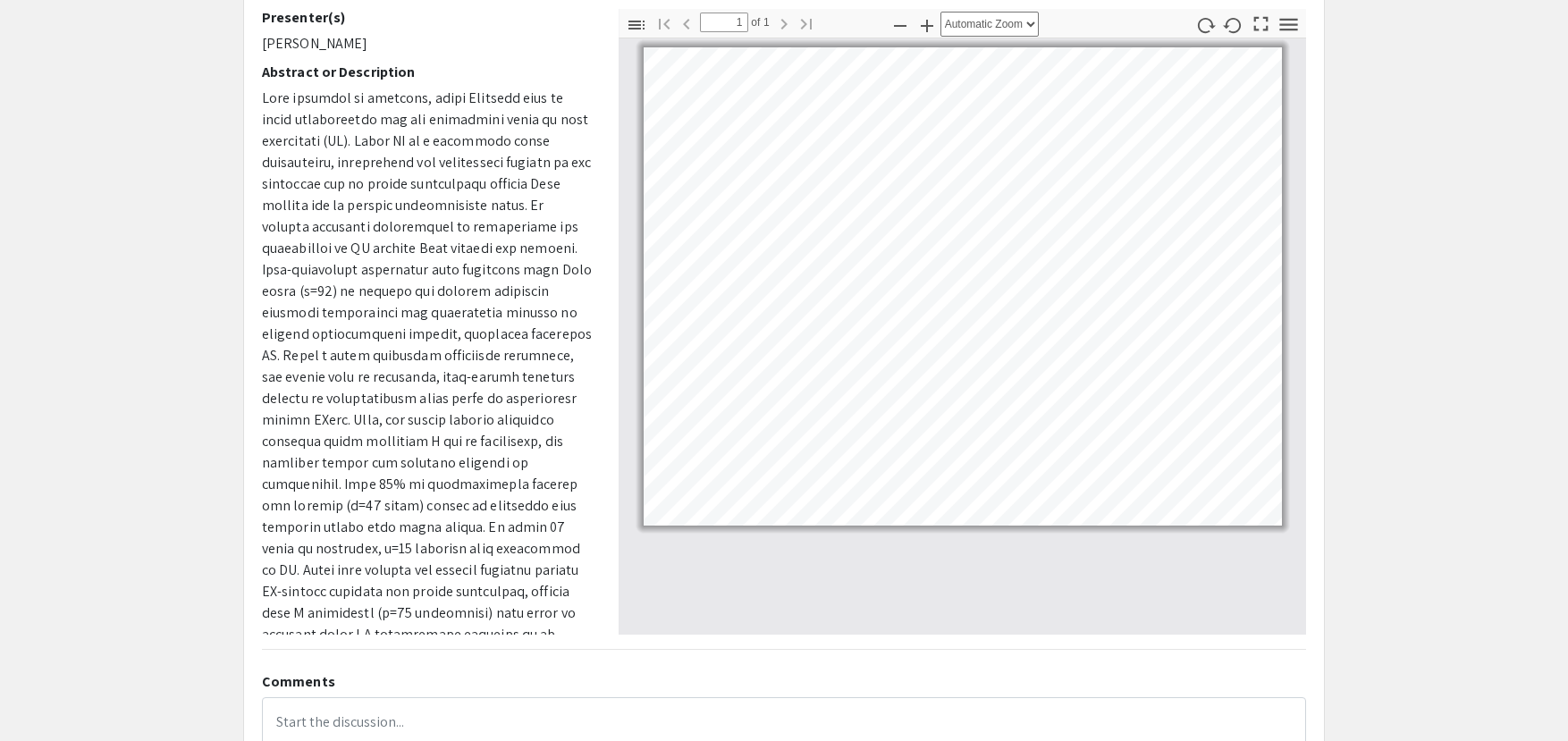
click at [1472, 347] on app-presentation "Exploring Intra-Household Food Insecurity Experiences in Southern [GEOGRAPHIC_D…" at bounding box center [784, 380] width 1568 height 903
